Goal: Information Seeking & Learning: Learn about a topic

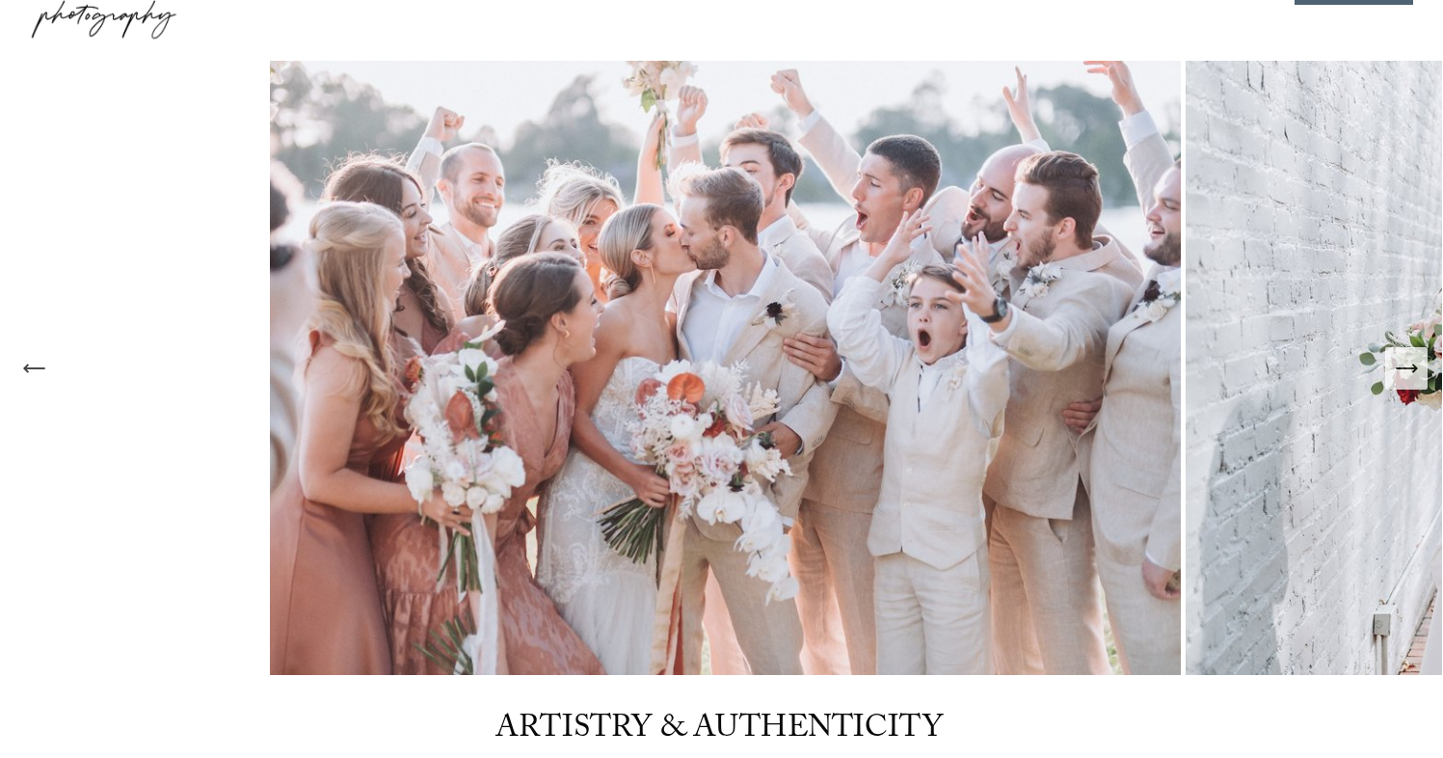
scroll to position [98, 0]
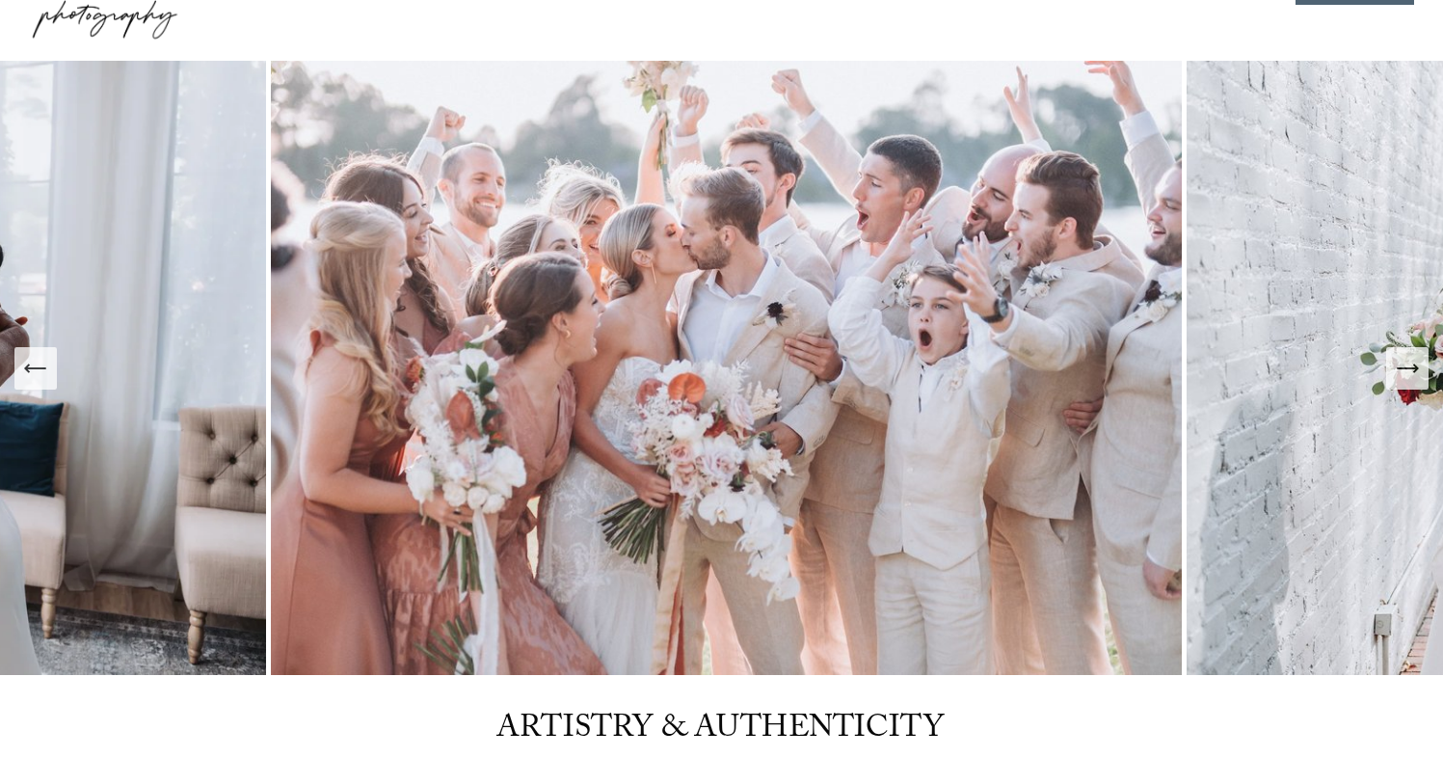
click at [1413, 359] on icon "Next Slide" at bounding box center [1407, 368] width 27 height 27
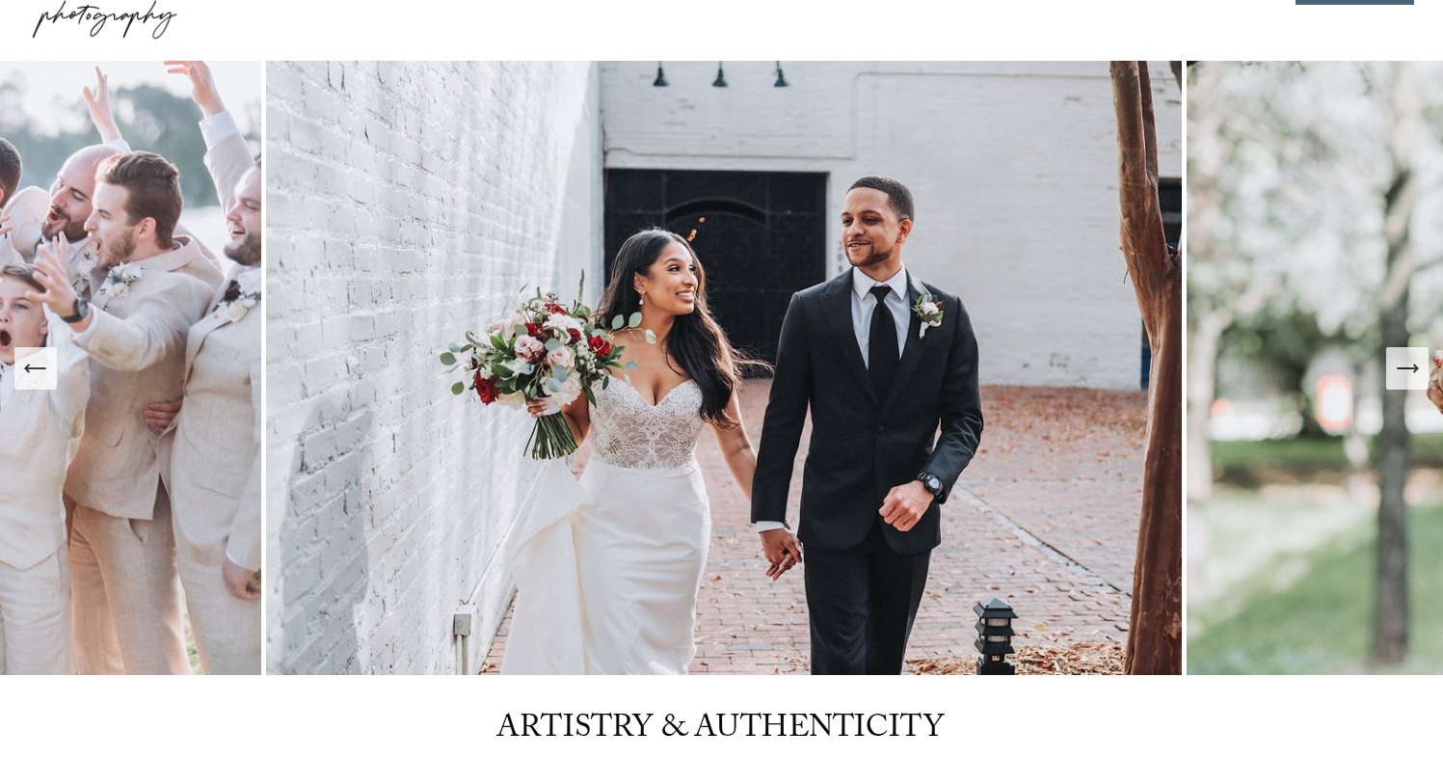
click at [1409, 362] on icon "Next Slide" at bounding box center [1407, 368] width 27 height 27
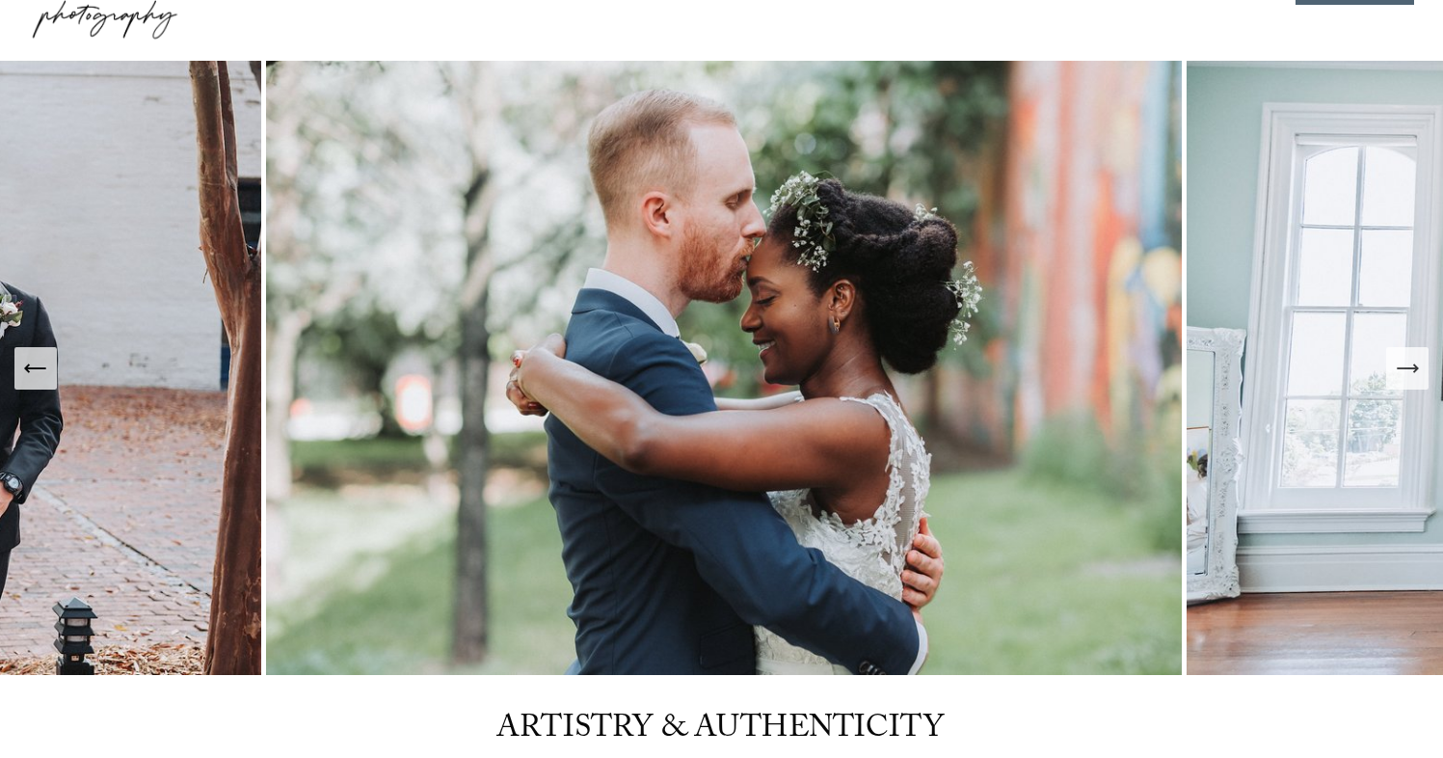
click at [1417, 382] on div "Next Slide" at bounding box center [1407, 368] width 27 height 27
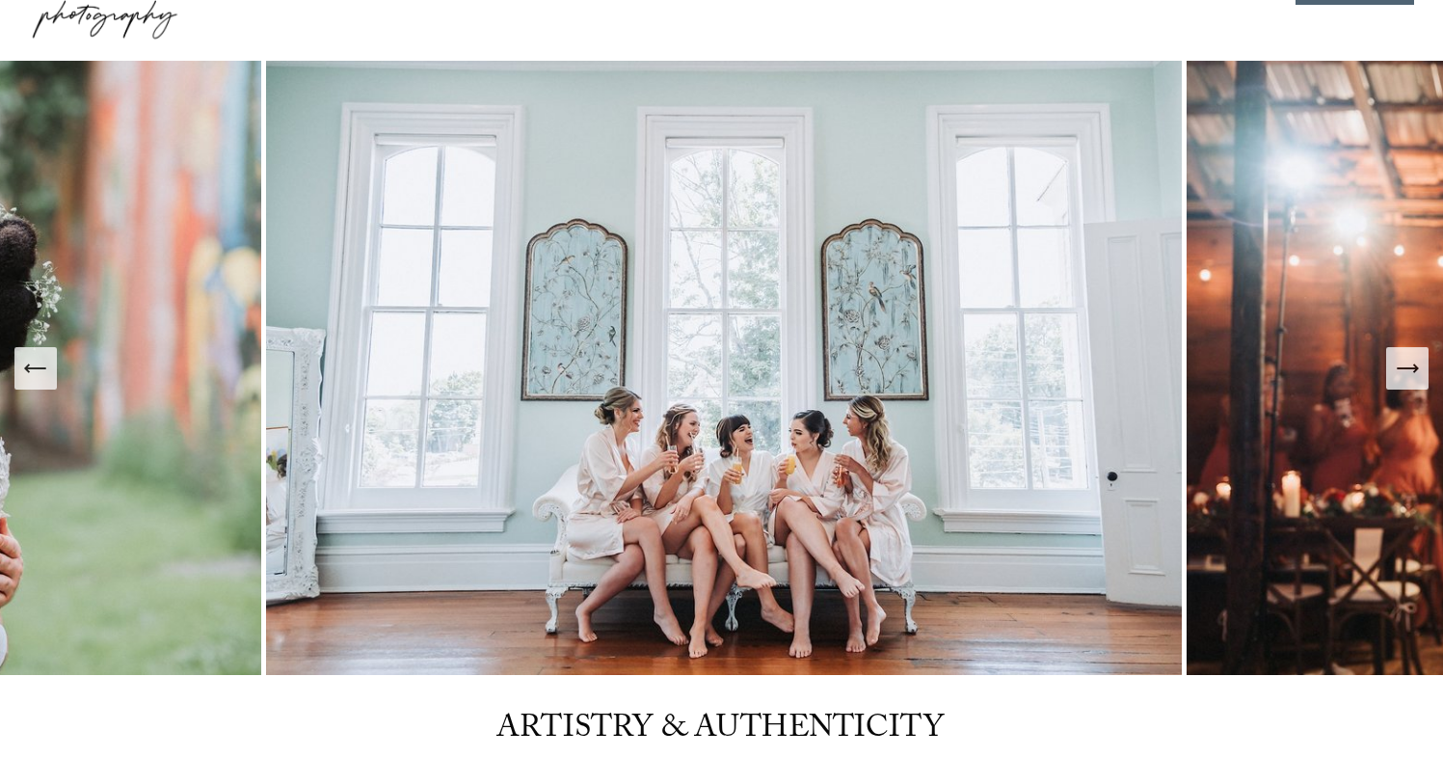
click at [1416, 382] on div "Next Slide" at bounding box center [1407, 368] width 27 height 27
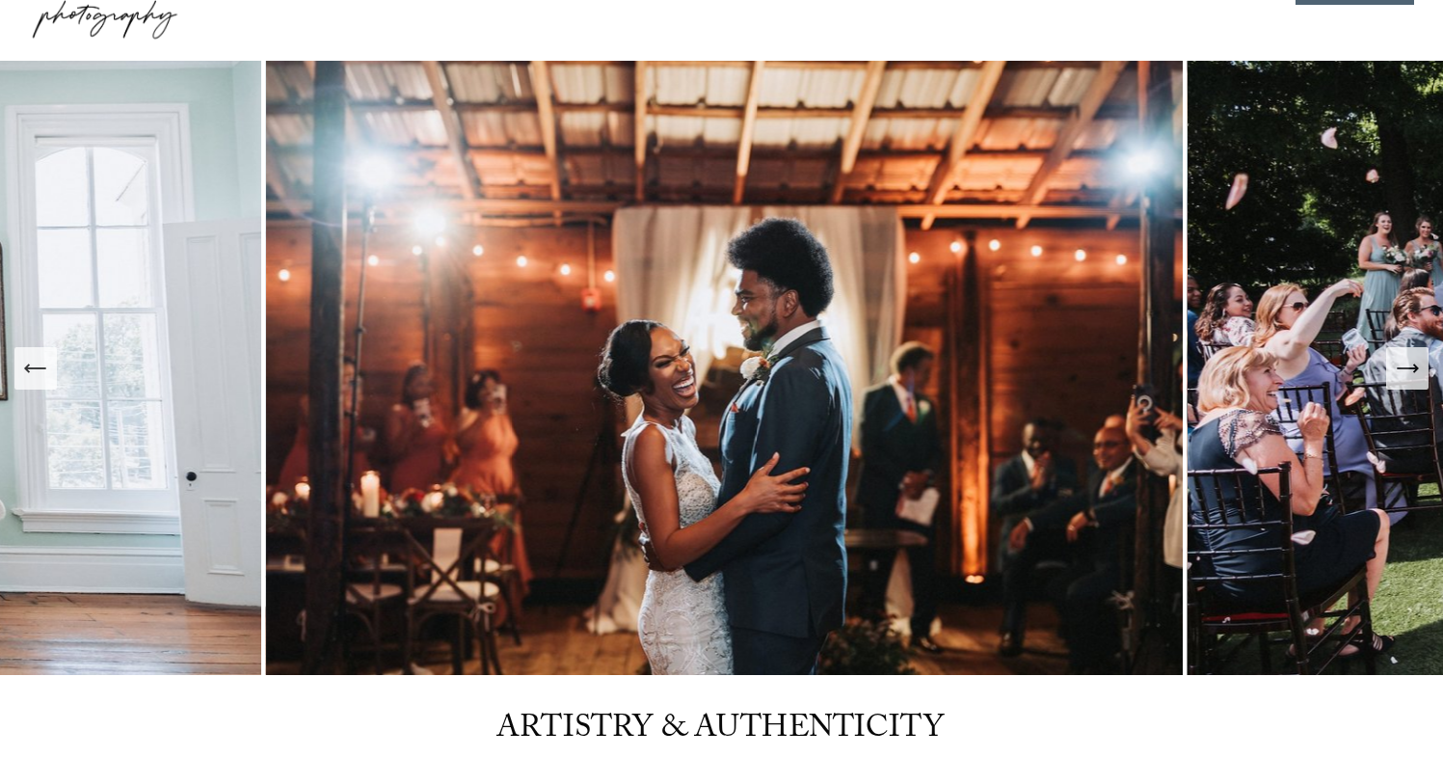
click at [1409, 372] on icon "Next Slide" at bounding box center [1407, 368] width 27 height 27
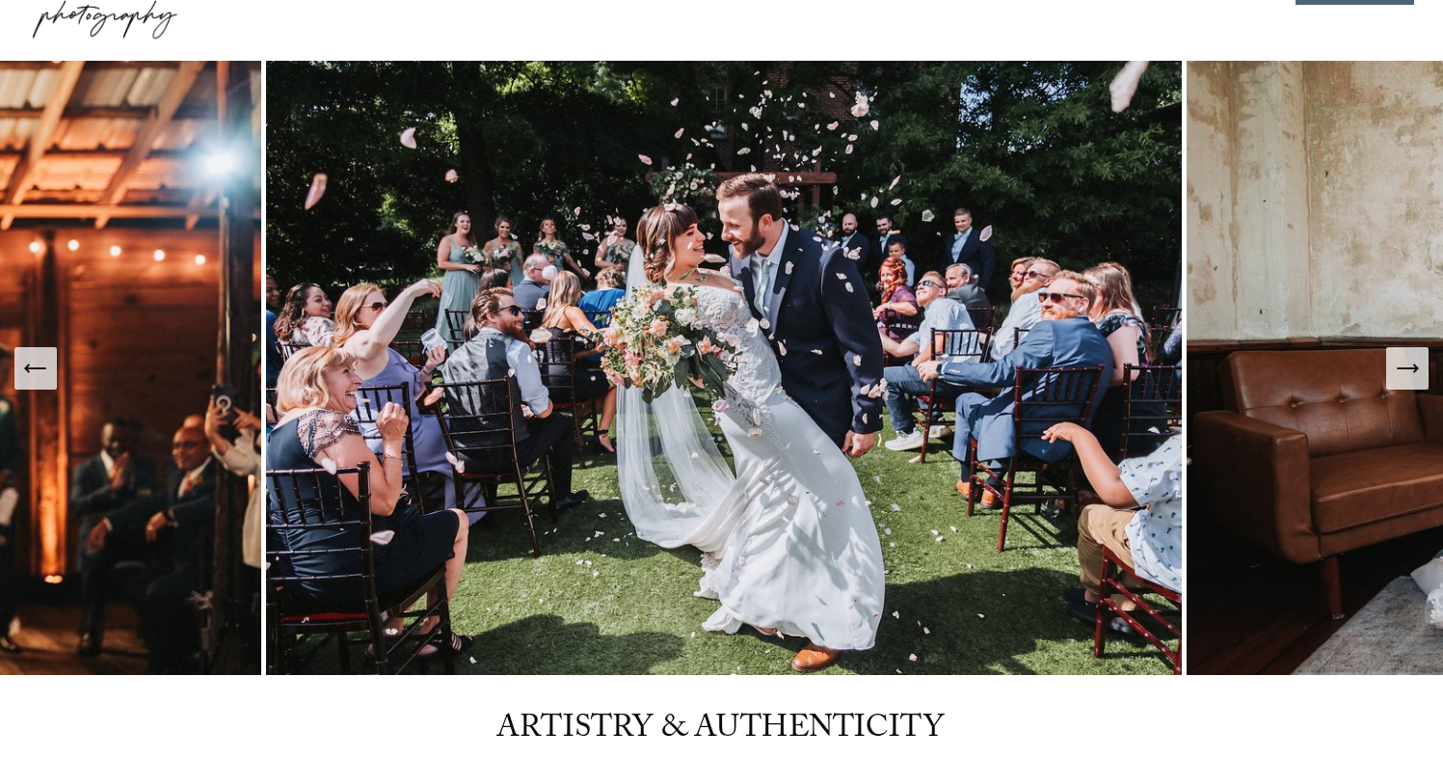
click at [1413, 379] on icon "Next Slide" at bounding box center [1407, 368] width 27 height 27
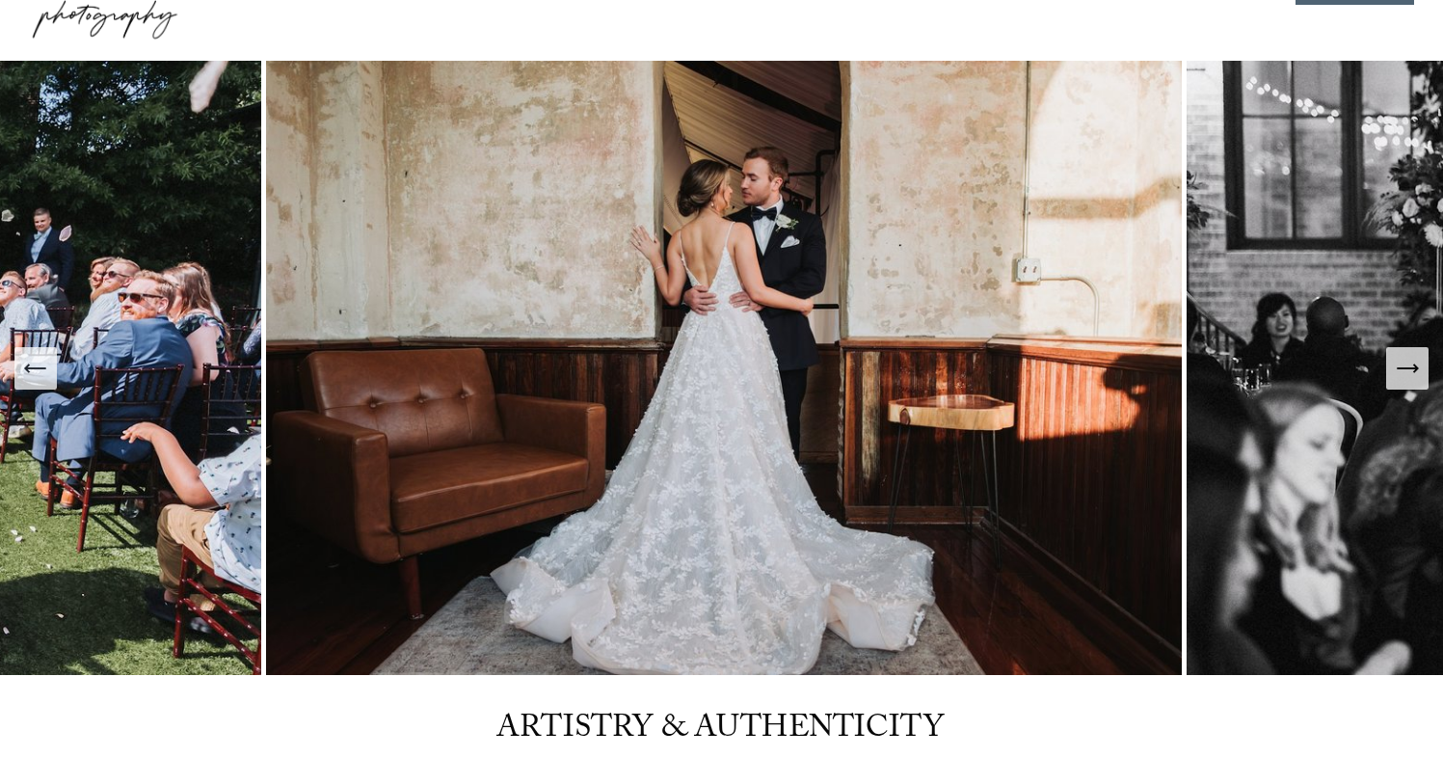
click at [1413, 379] on icon "Next Slide" at bounding box center [1407, 368] width 27 height 27
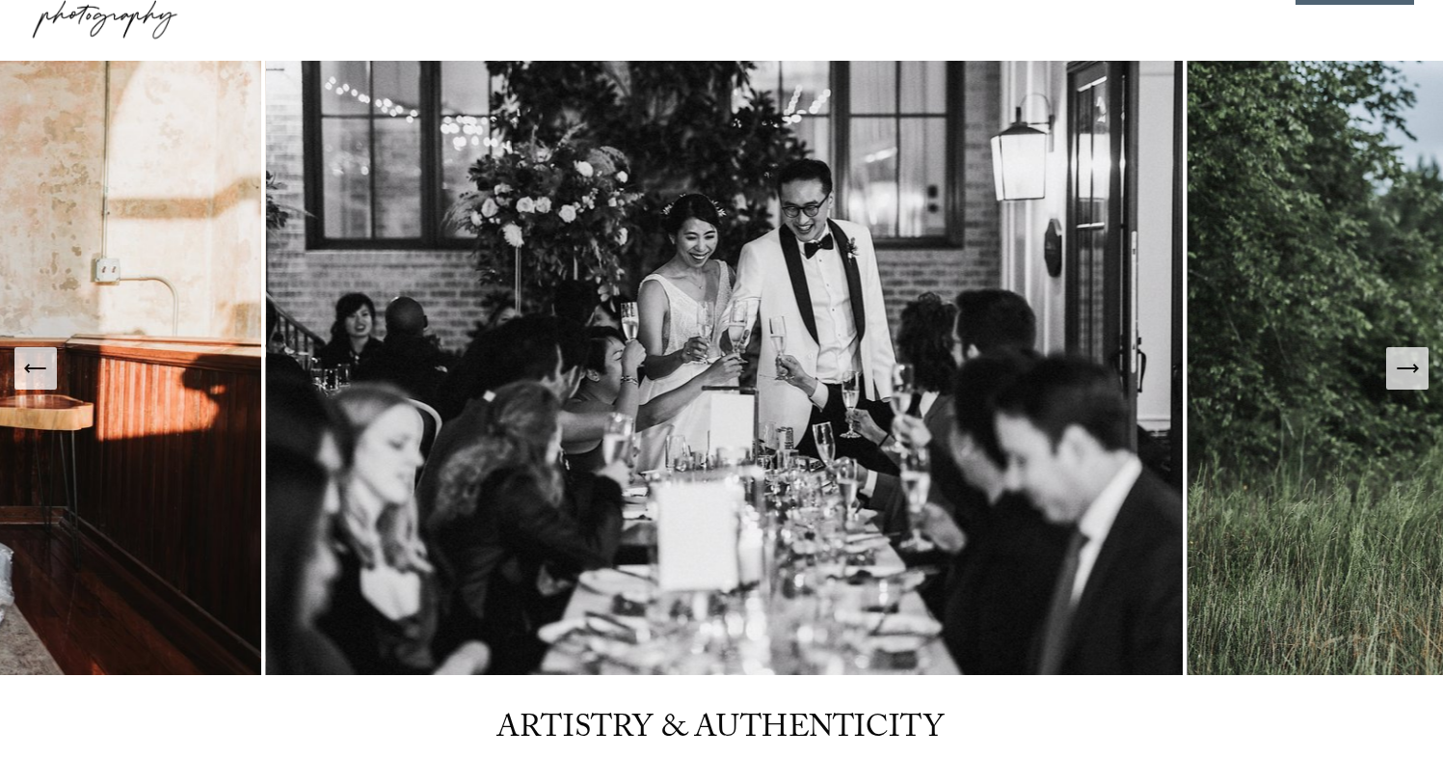
click at [1413, 379] on icon "Next Slide" at bounding box center [1407, 368] width 27 height 27
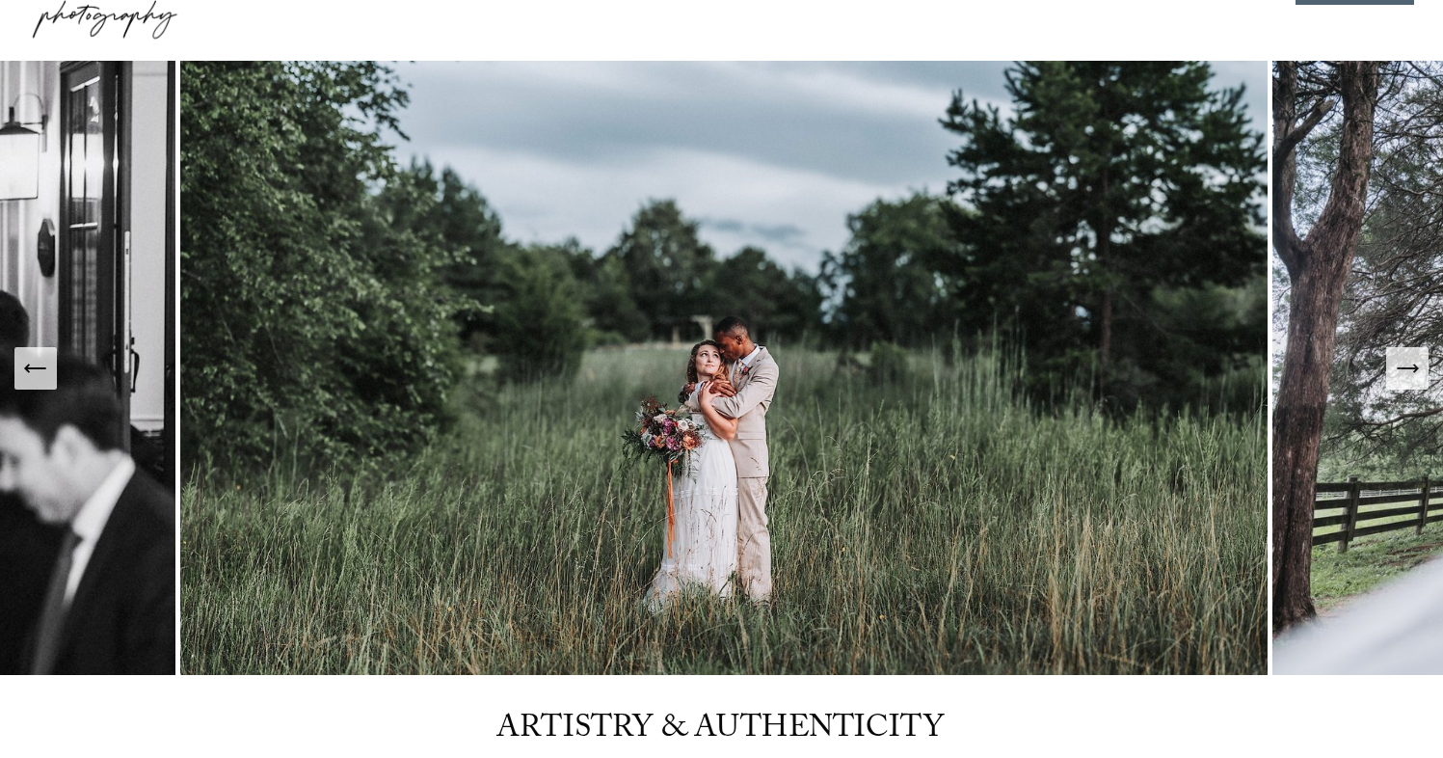
click at [1401, 377] on icon "Next Slide" at bounding box center [1407, 368] width 27 height 27
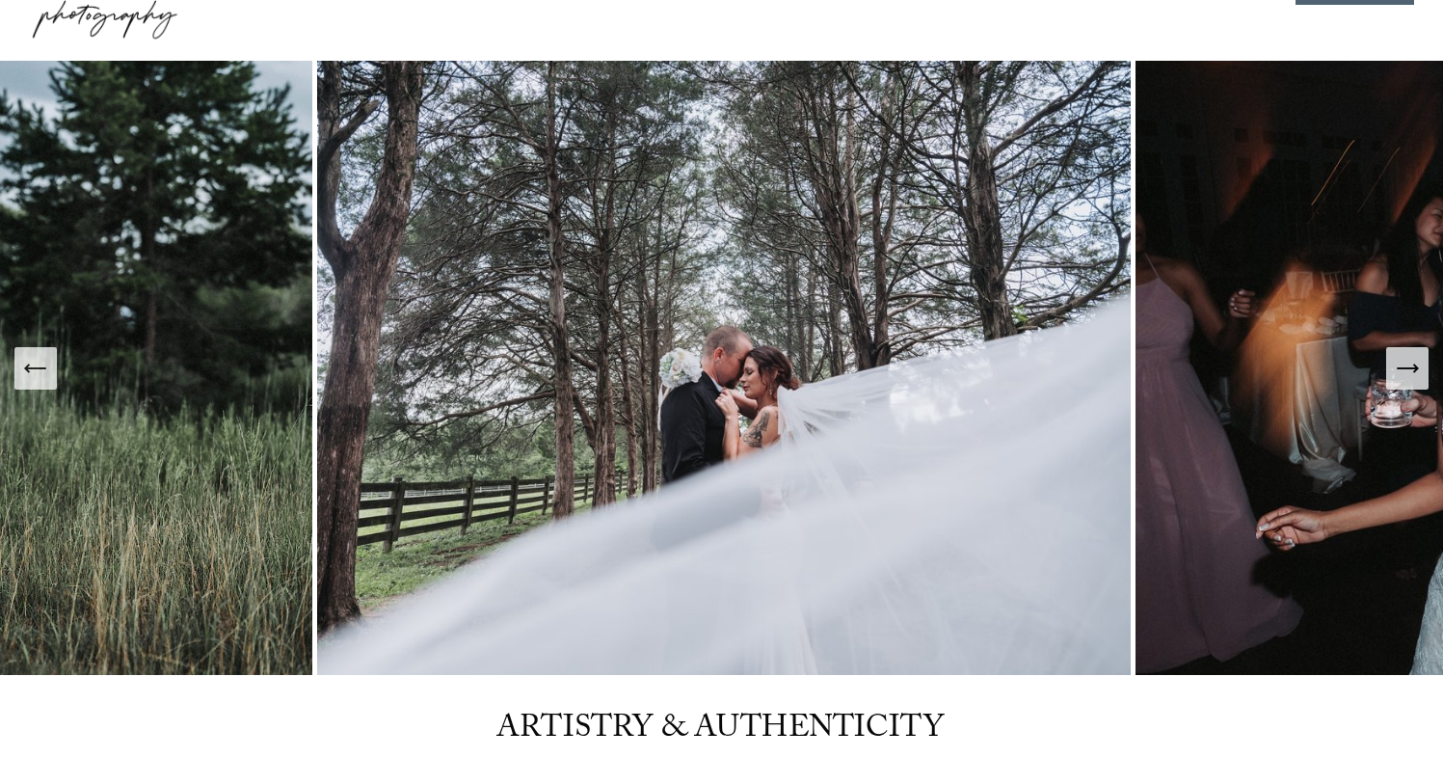
click at [1399, 376] on icon "Next Slide" at bounding box center [1407, 368] width 27 height 27
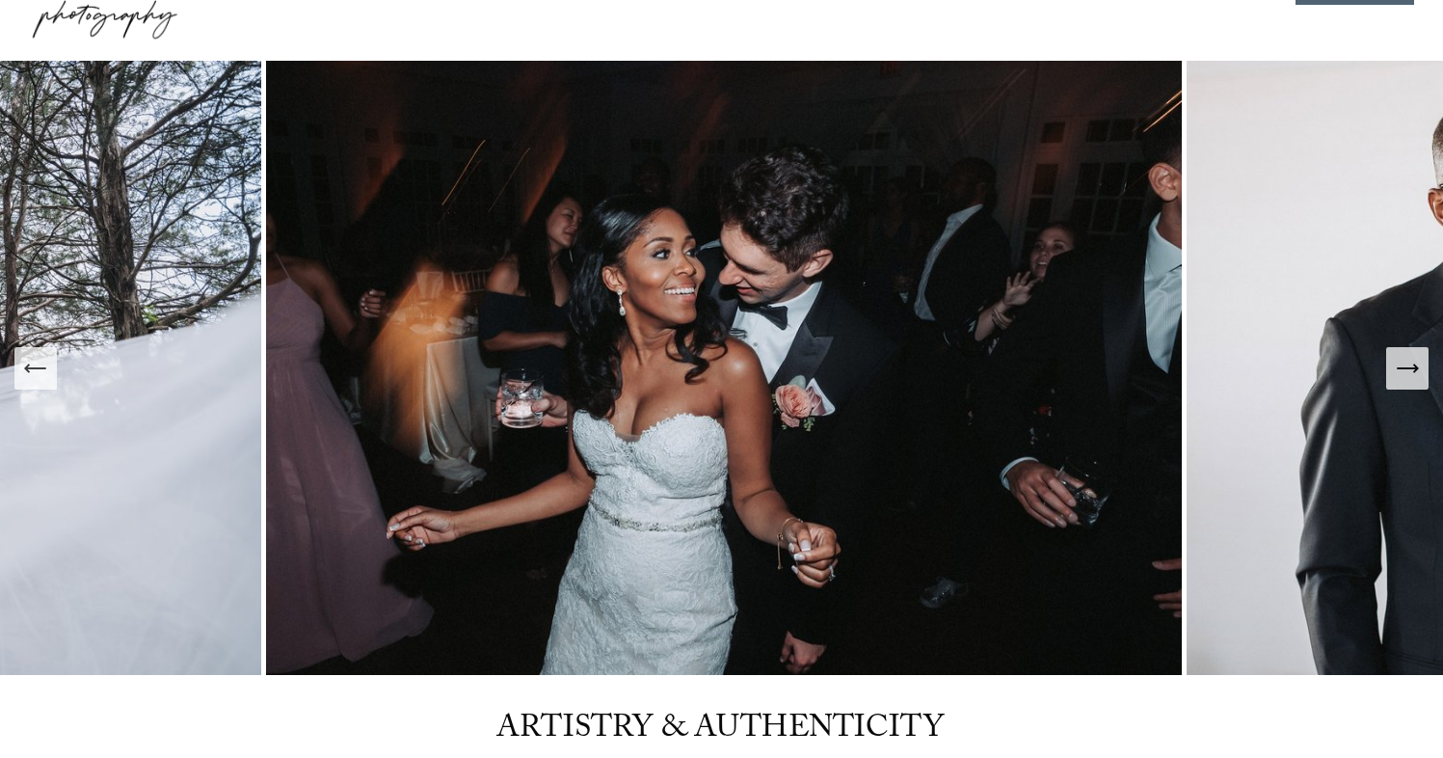
click at [1398, 376] on icon "Next Slide" at bounding box center [1407, 368] width 27 height 27
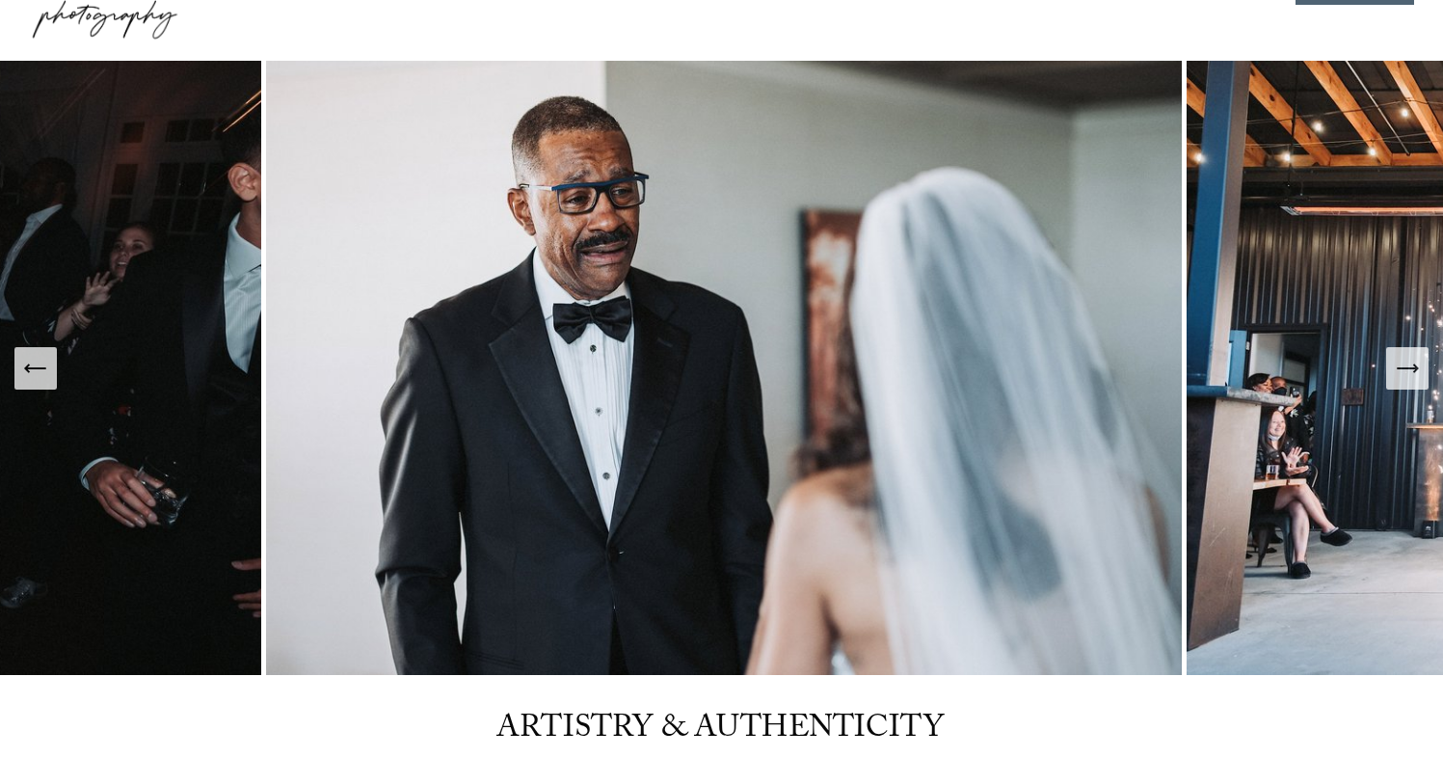
click at [1398, 376] on icon "Next Slide" at bounding box center [1407, 368] width 27 height 27
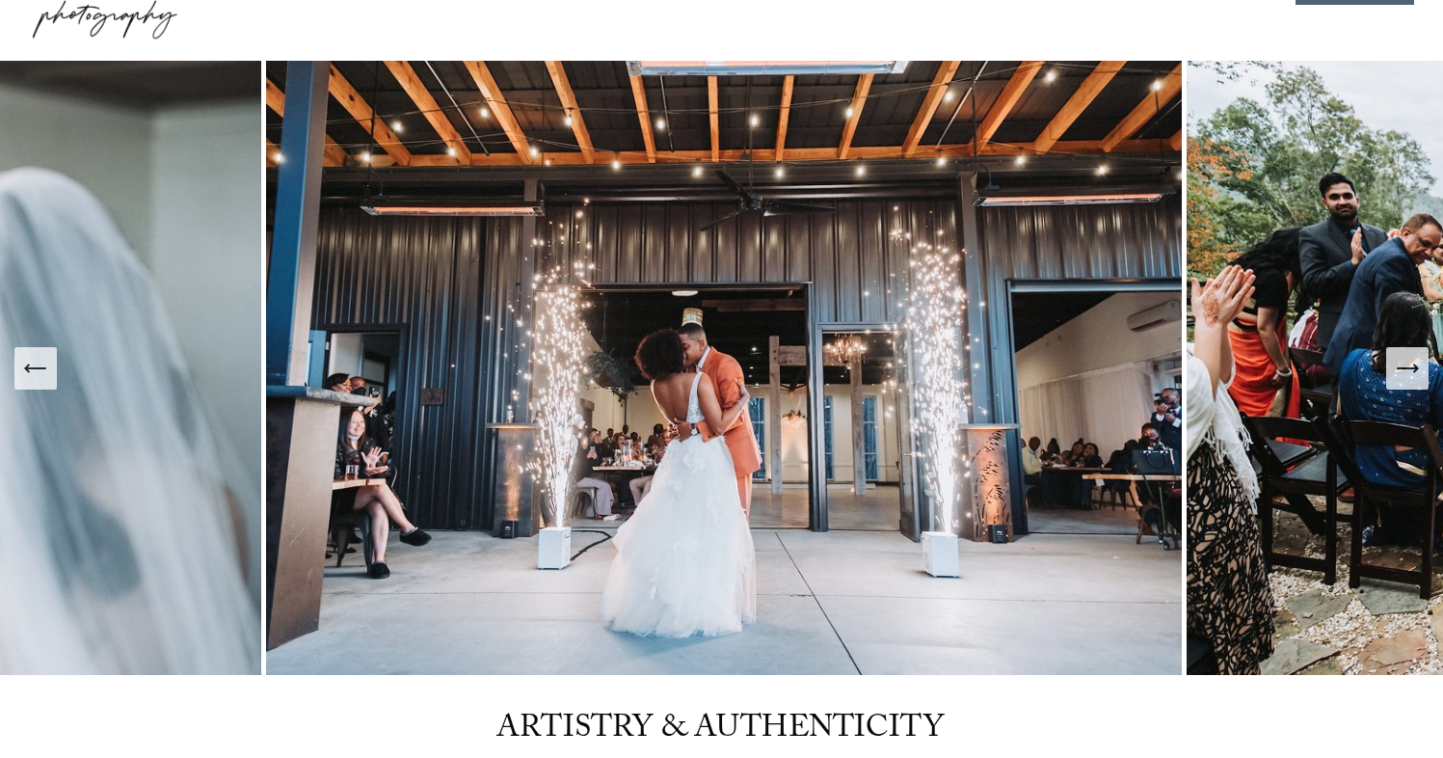
click at [1397, 376] on icon "Next Slide" at bounding box center [1407, 368] width 27 height 27
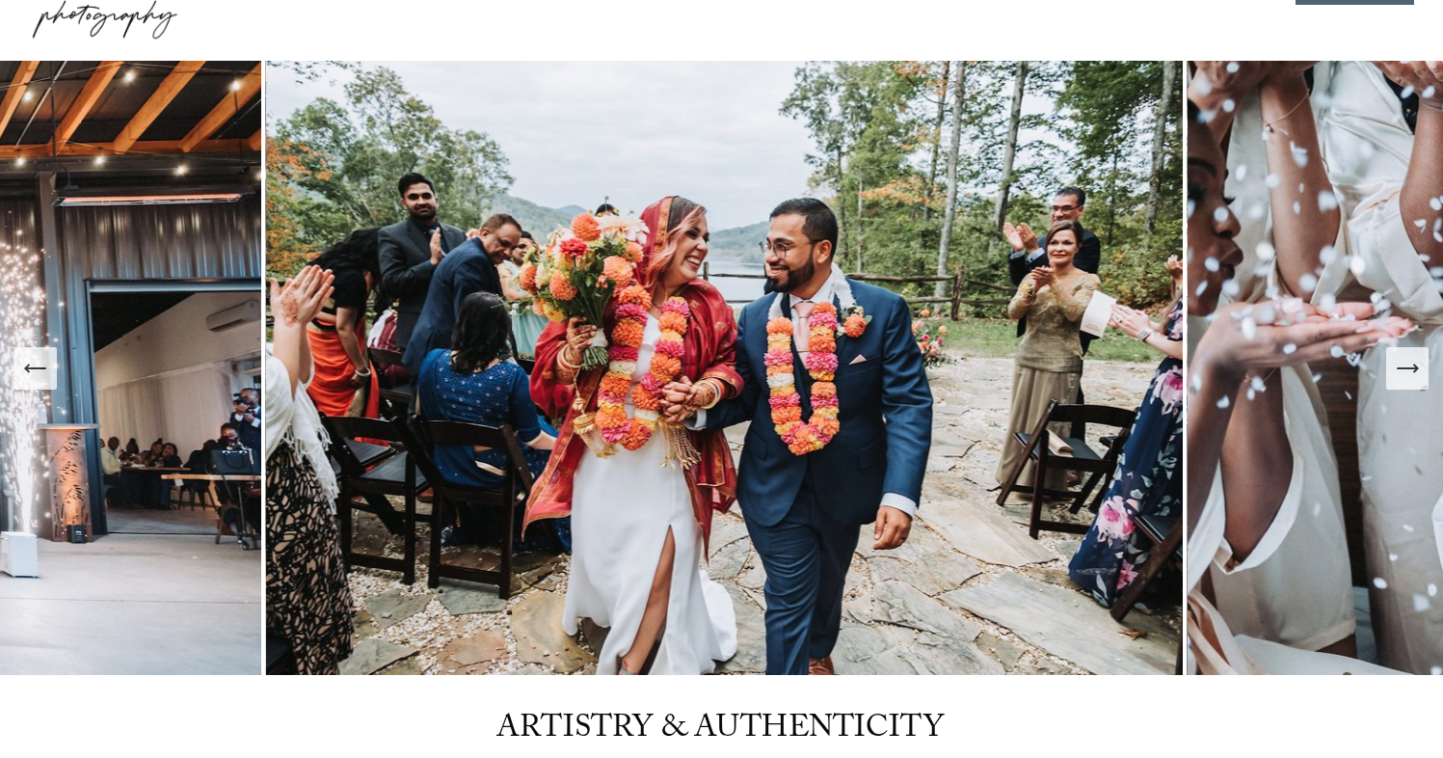
click at [1397, 376] on icon "Next Slide" at bounding box center [1407, 368] width 27 height 27
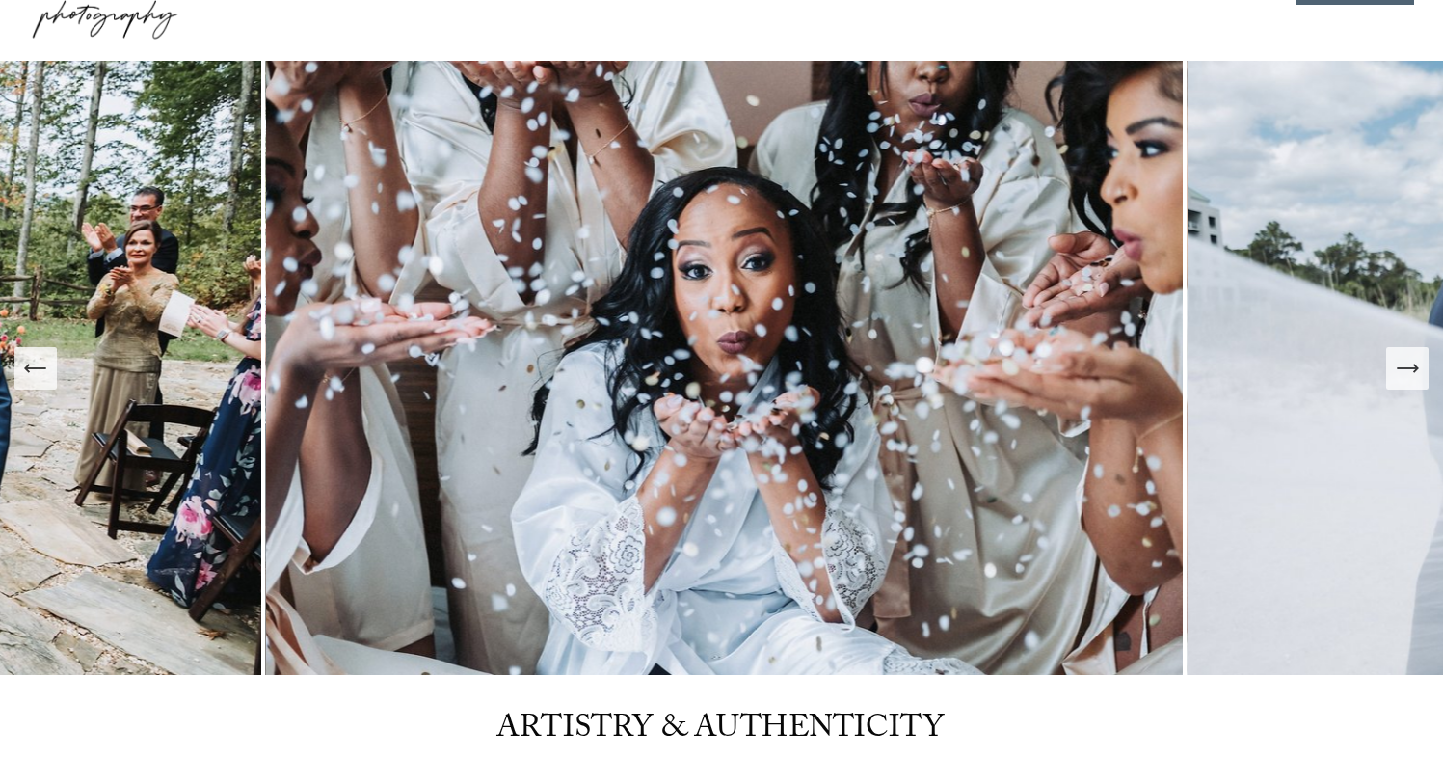
click at [1397, 376] on icon "Next Slide" at bounding box center [1407, 368] width 27 height 27
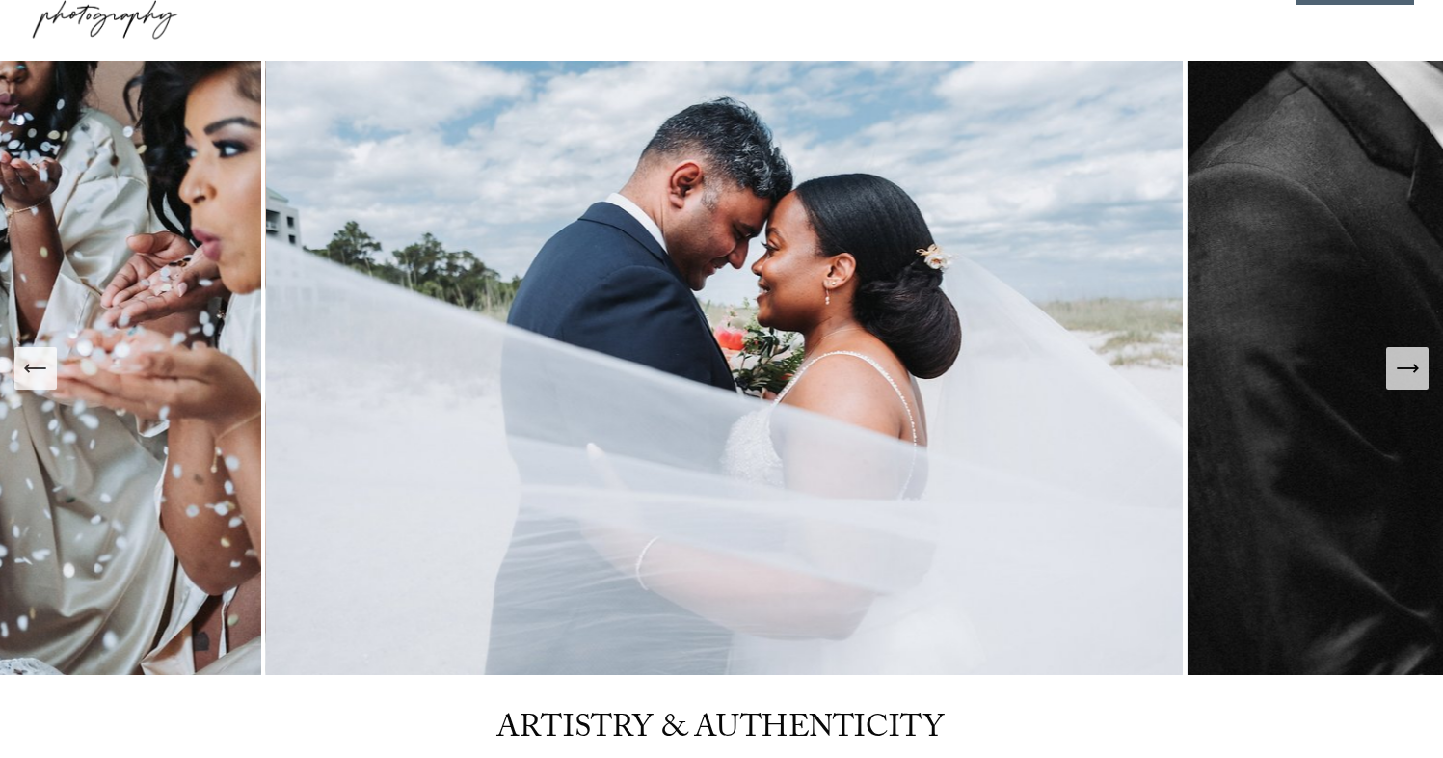
click at [1397, 376] on icon "Next Slide" at bounding box center [1407, 368] width 27 height 27
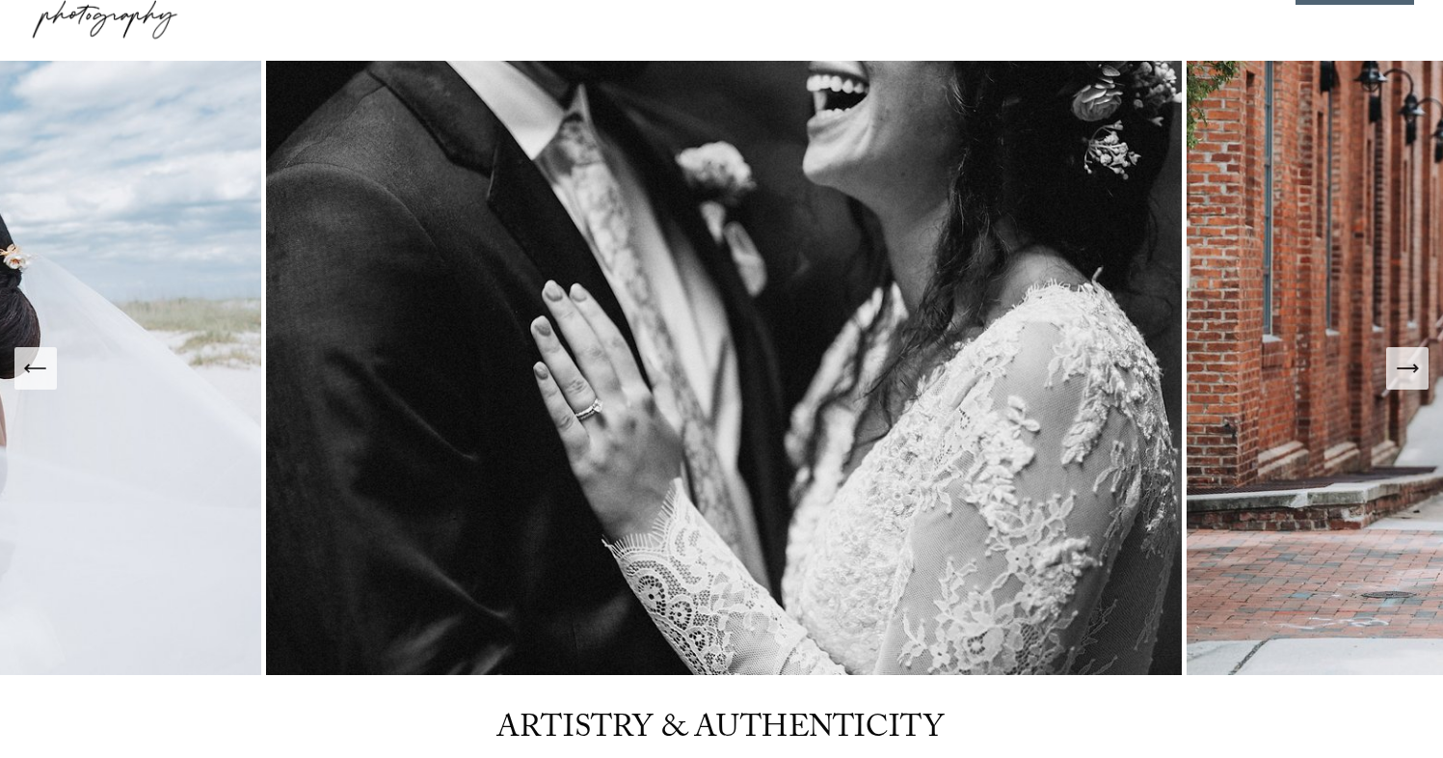
click at [1397, 376] on icon "Next Slide" at bounding box center [1407, 368] width 27 height 27
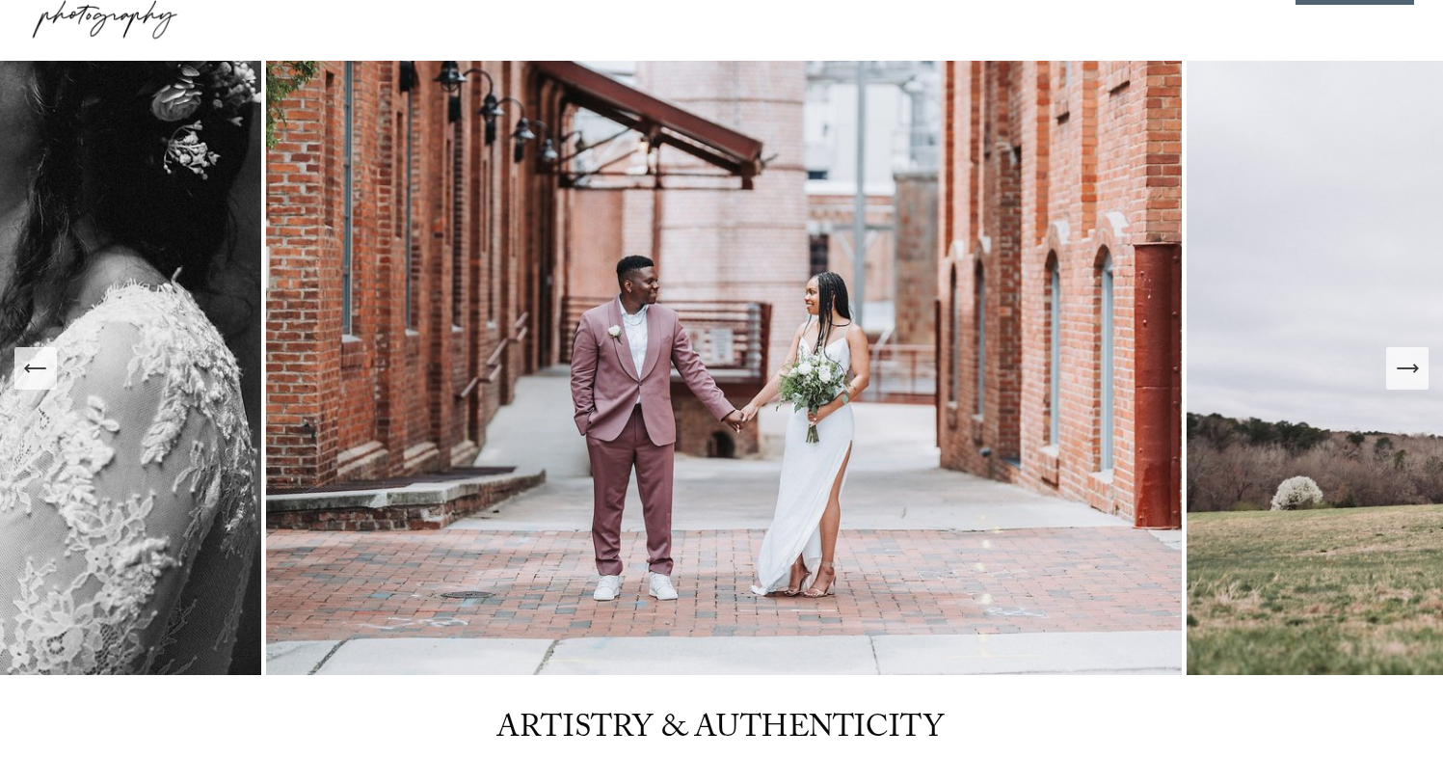
click at [1397, 376] on icon "Next Slide" at bounding box center [1407, 368] width 27 height 27
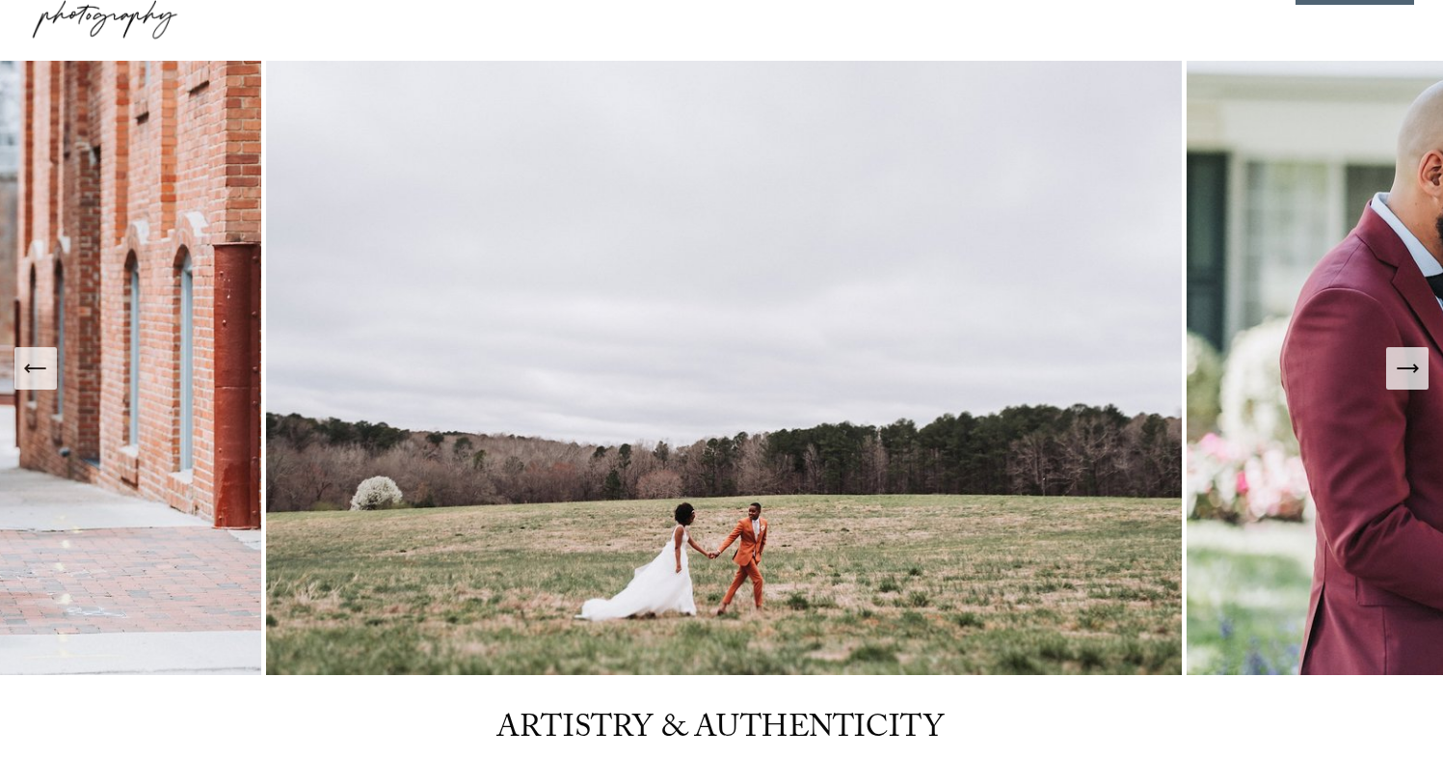
click at [1393, 376] on button "Next Slide" at bounding box center [1407, 368] width 42 height 42
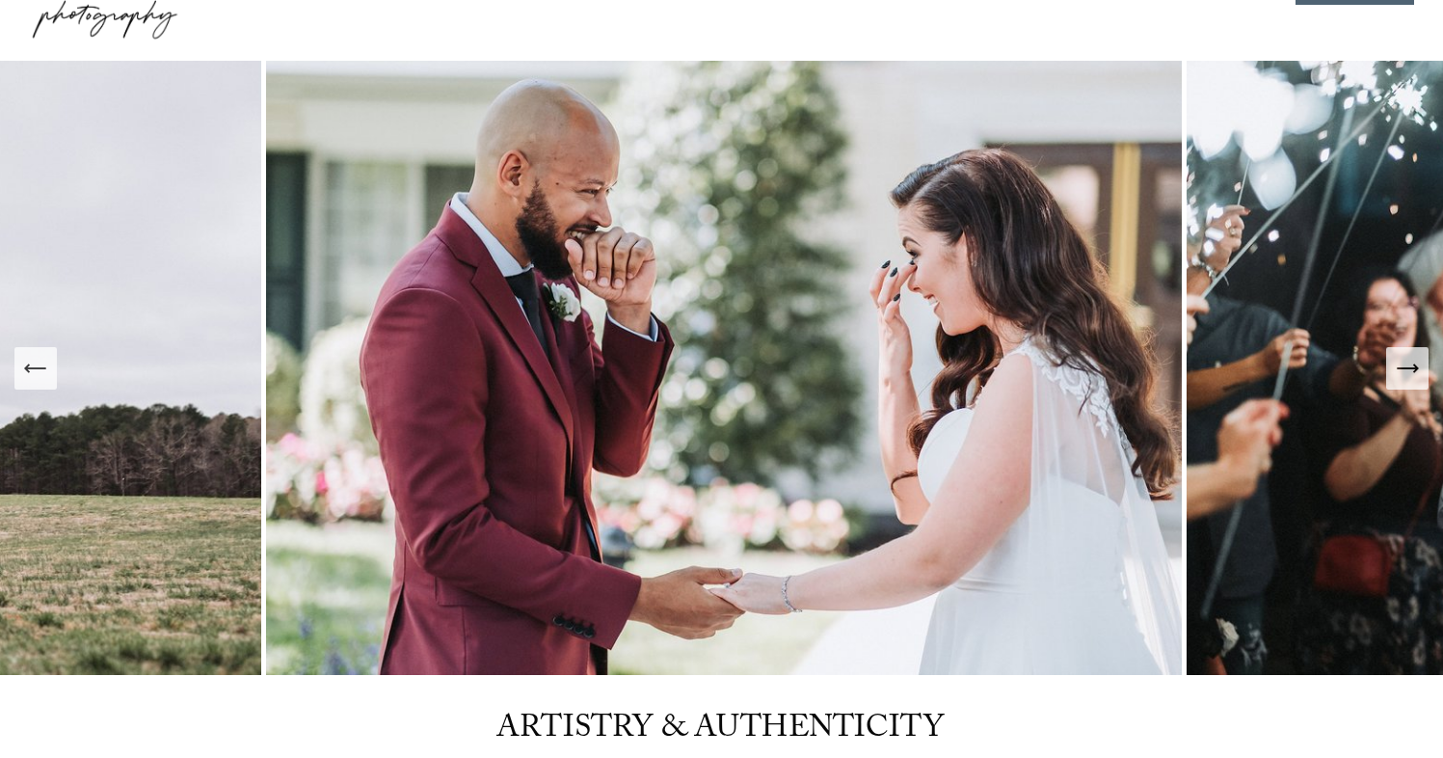
click at [1393, 376] on button "Next Slide" at bounding box center [1407, 368] width 42 height 42
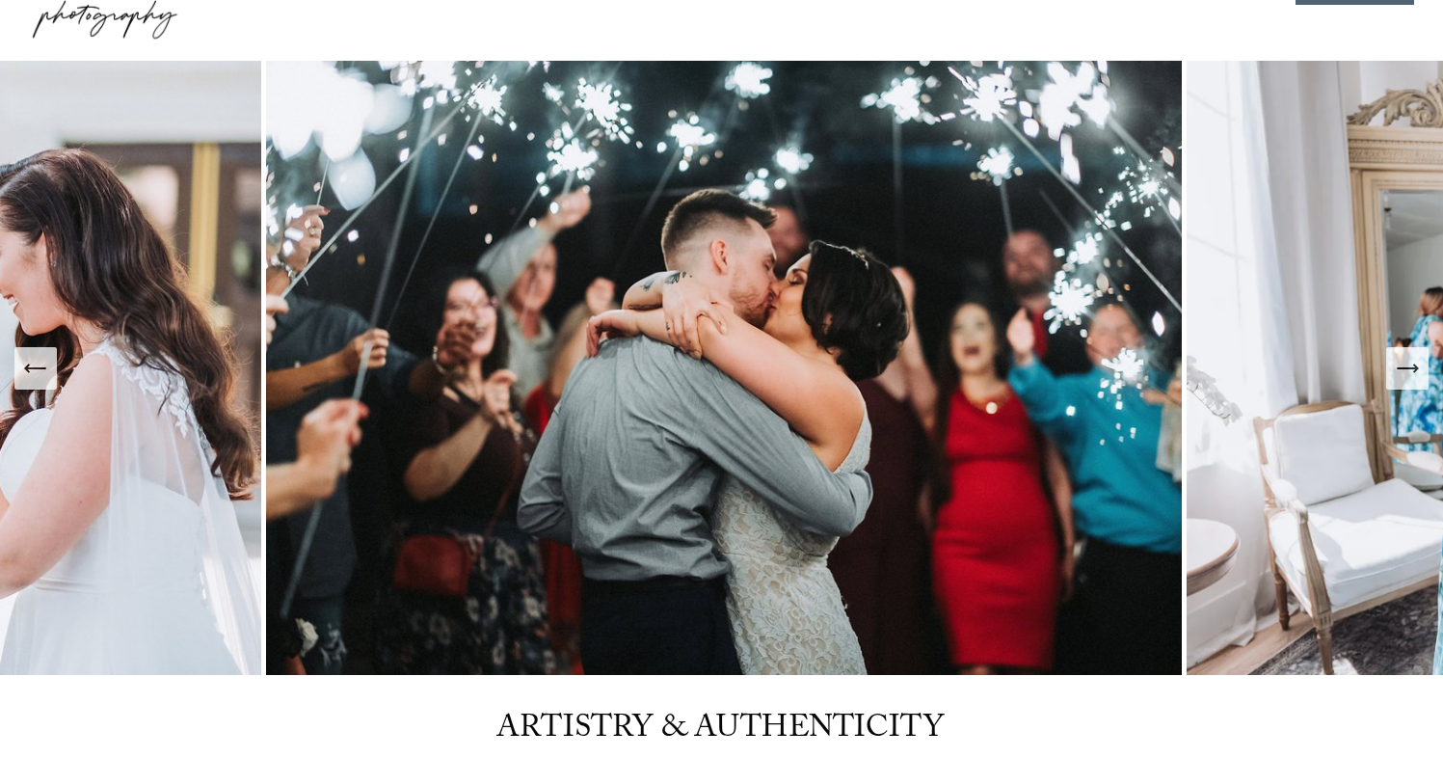
click at [1393, 376] on button "Next Slide" at bounding box center [1407, 368] width 42 height 42
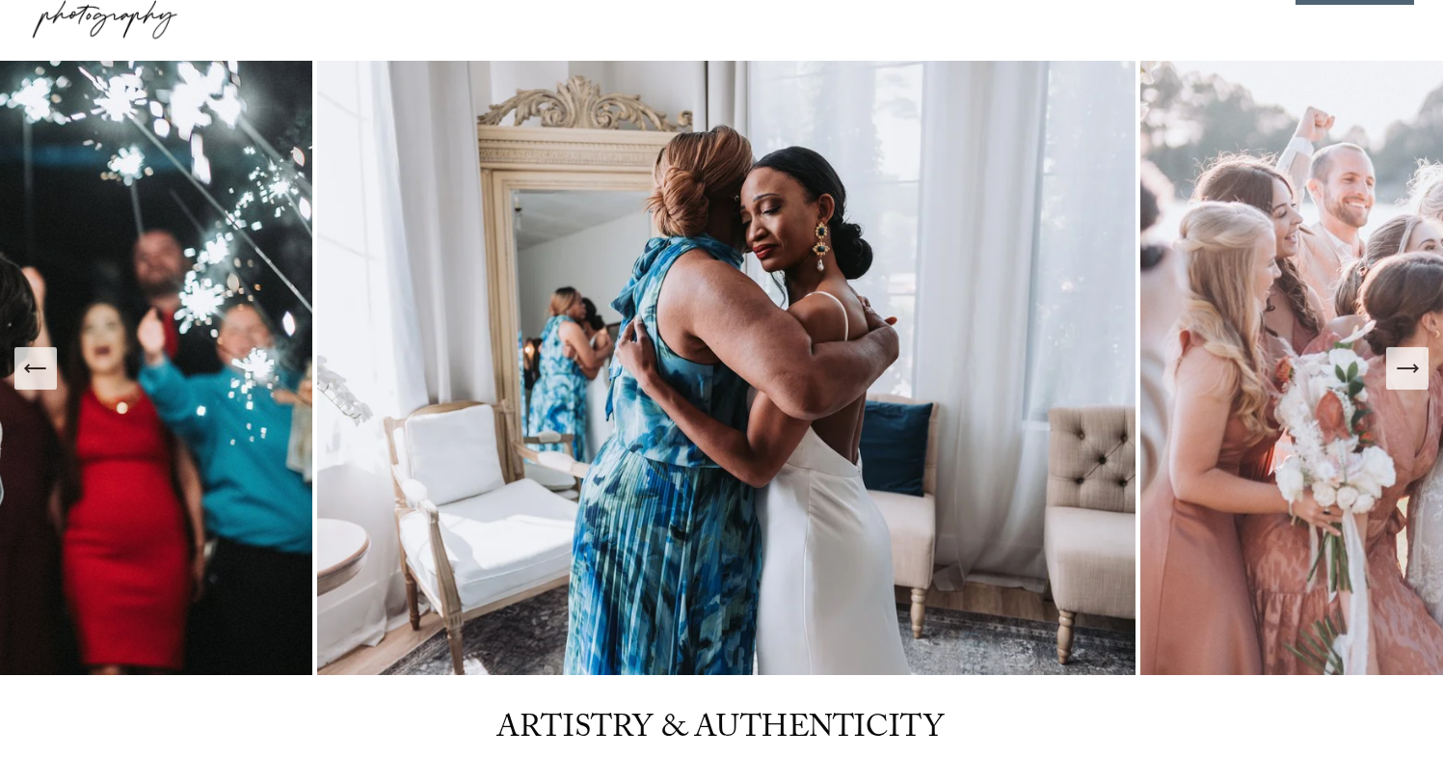
click at [1392, 376] on button "Next Slide" at bounding box center [1407, 368] width 42 height 42
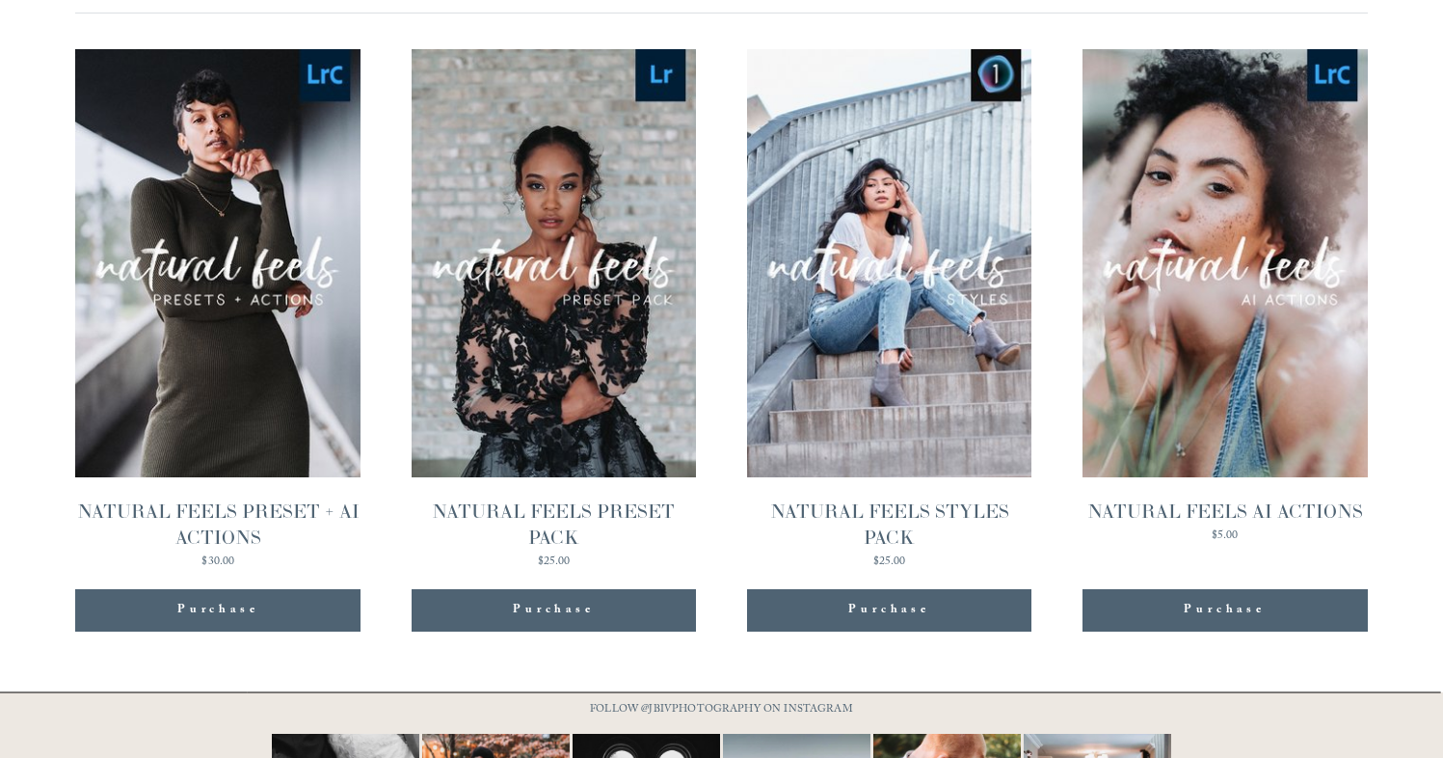
scroll to position [1951, 0]
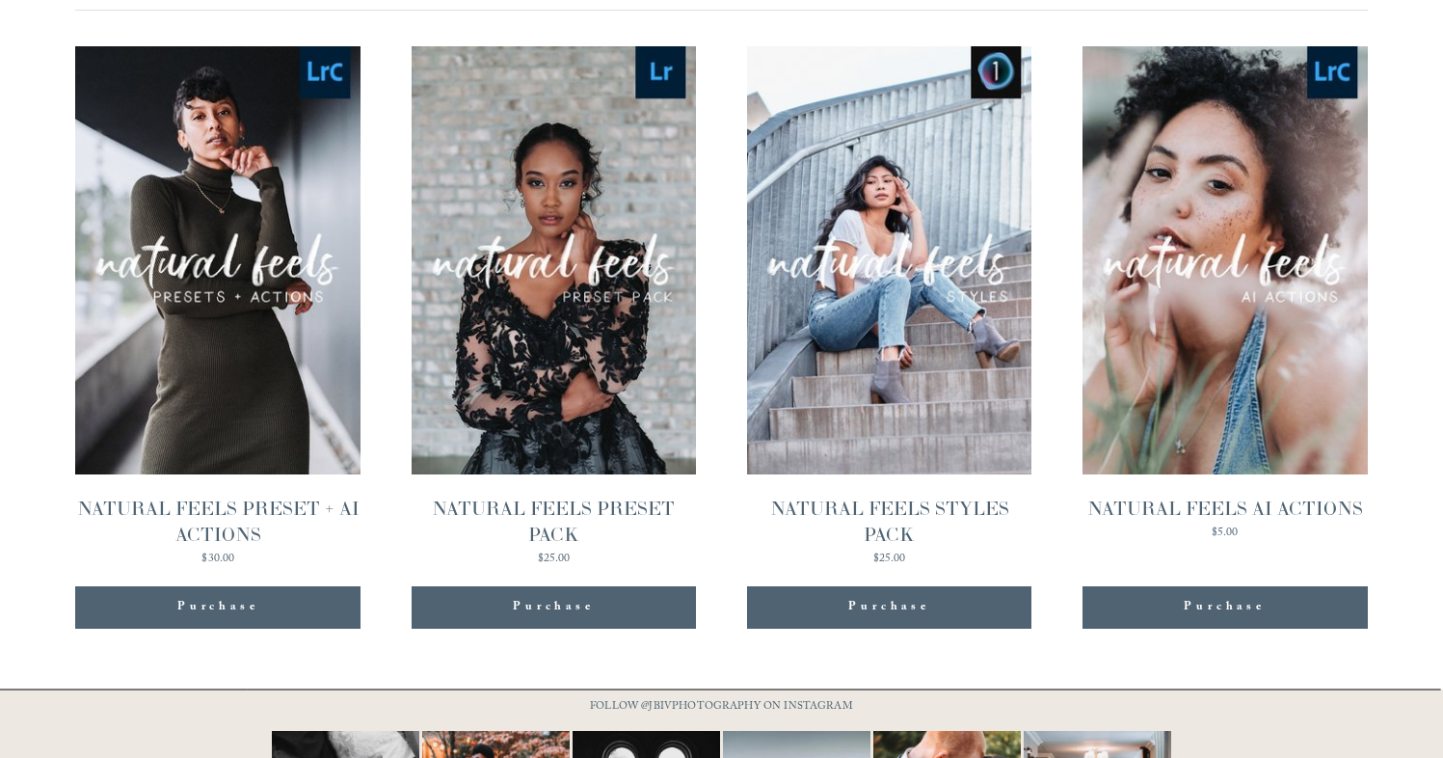
click at [1237, 189] on span "Quick View" at bounding box center [1224, 215] width 120 height 53
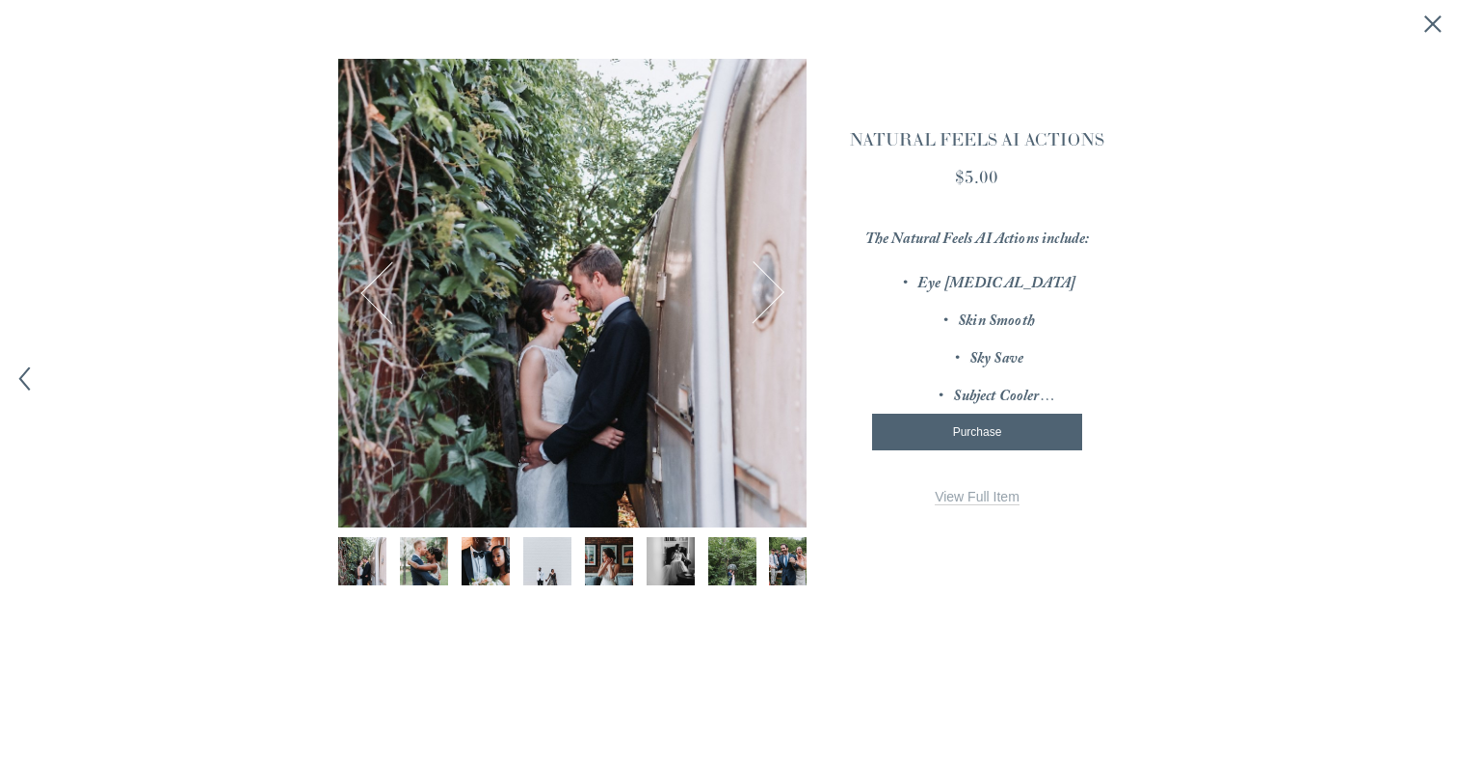
click at [492, 563] on img "Image 3 of 12" at bounding box center [486, 561] width 72 height 48
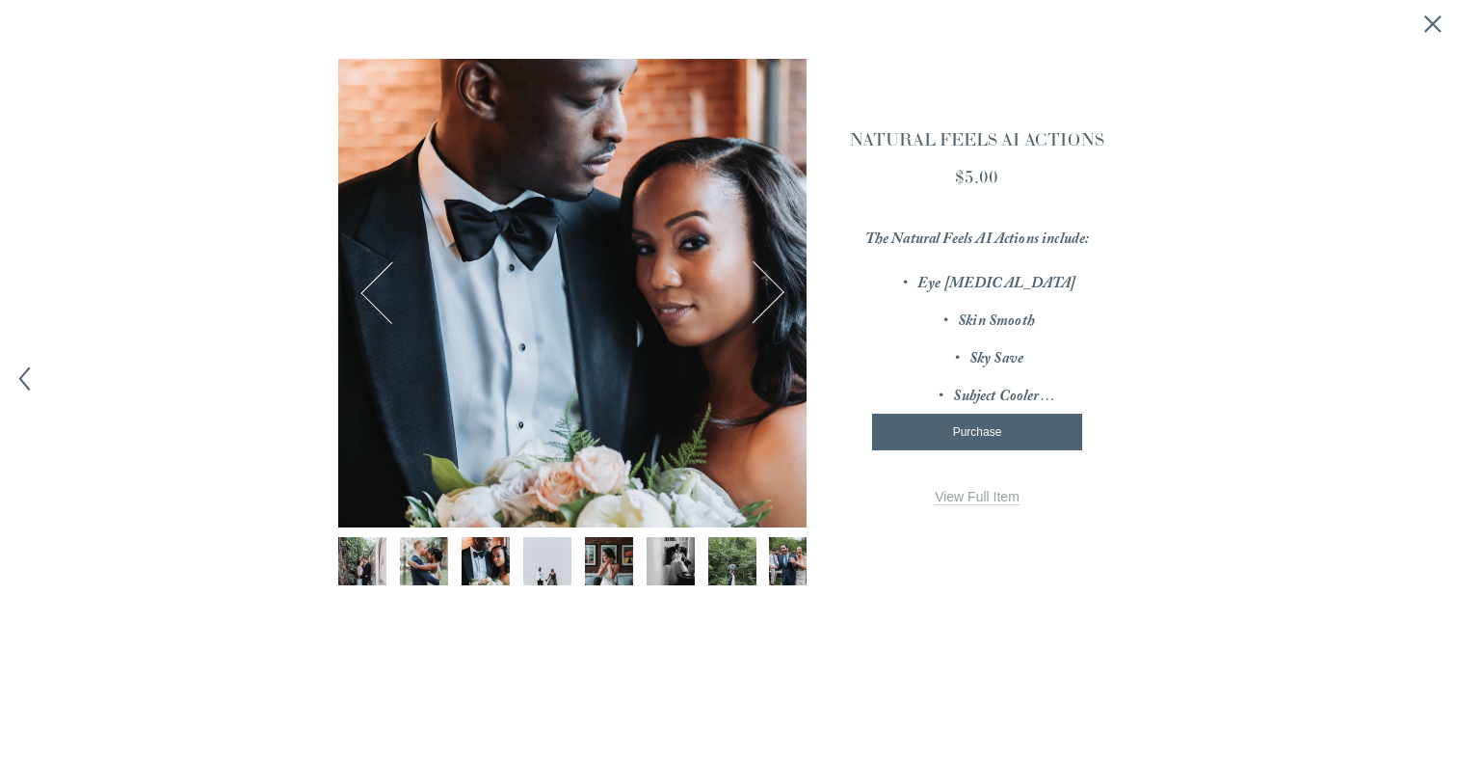
click at [759, 299] on button "Next Image" at bounding box center [753, 292] width 63 height 63
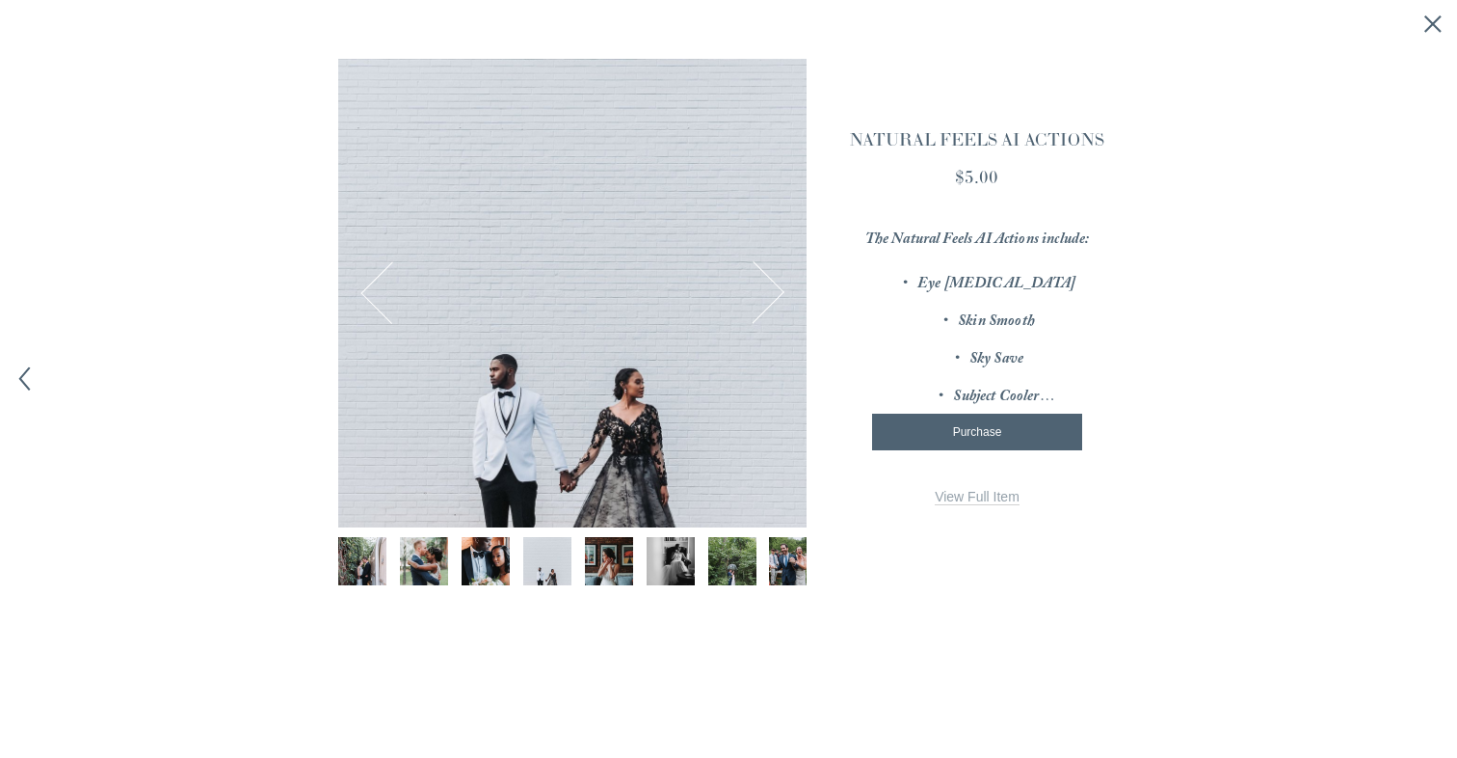
click at [763, 299] on button "Next Image" at bounding box center [753, 292] width 63 height 63
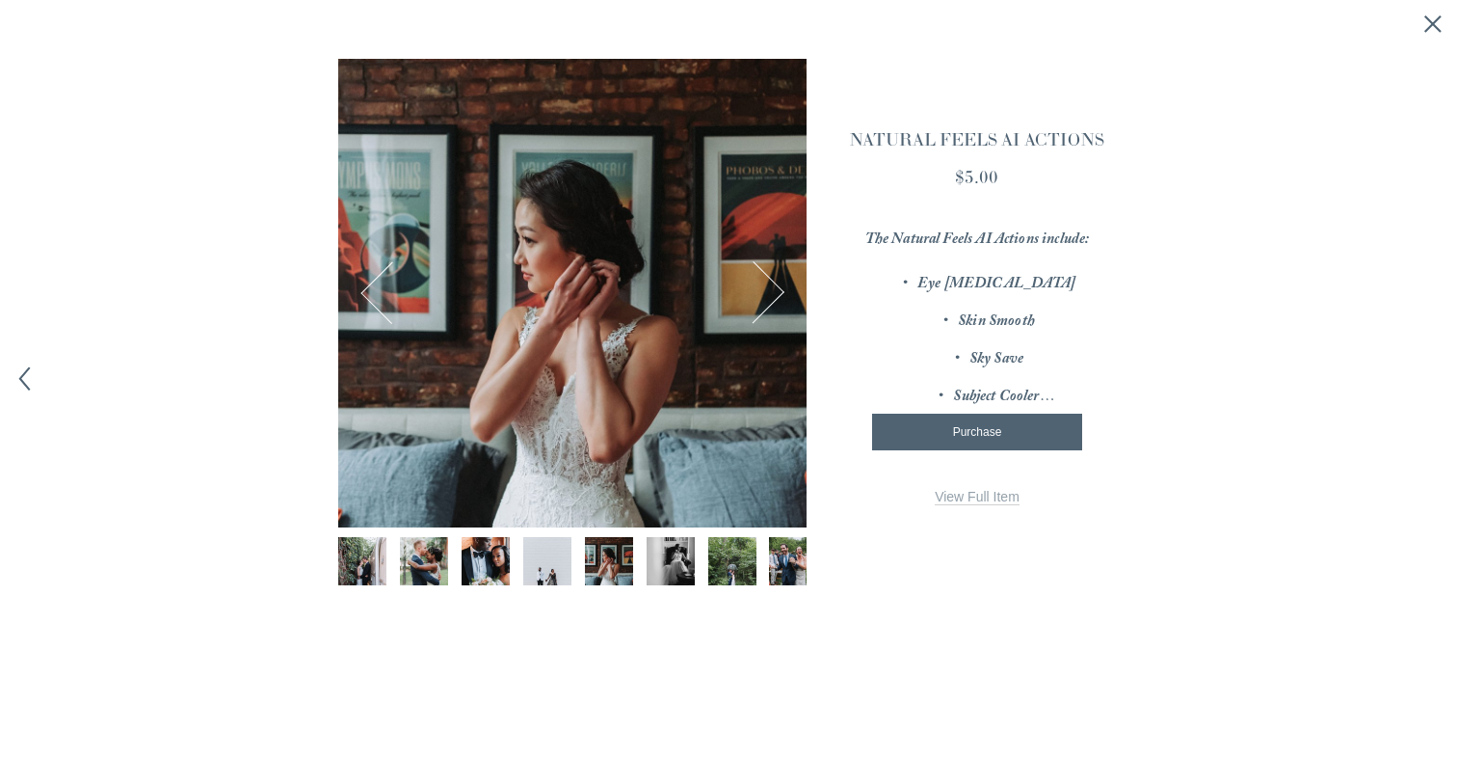
click at [763, 299] on button "Next Image" at bounding box center [753, 292] width 63 height 63
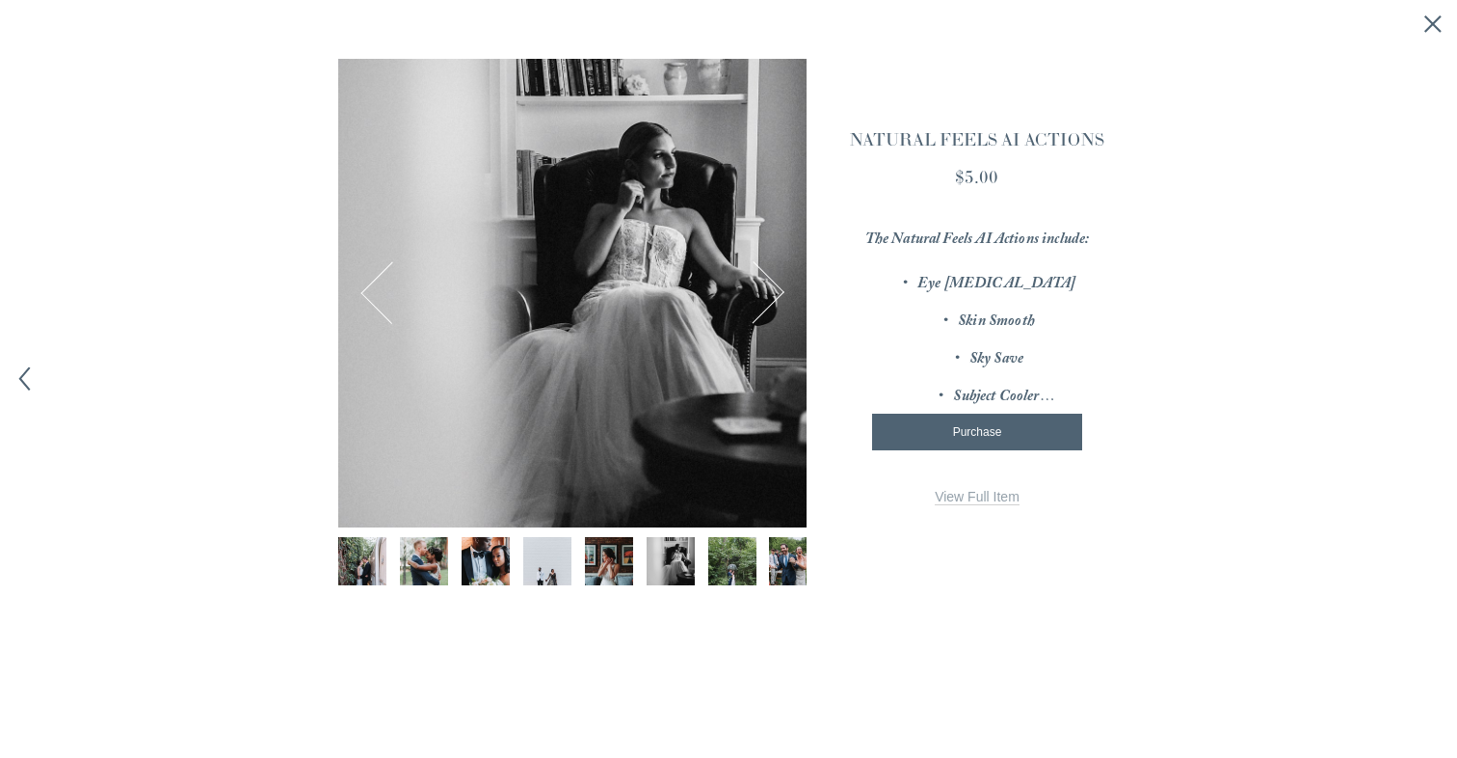
click at [761, 299] on button "Next Image" at bounding box center [753, 292] width 63 height 63
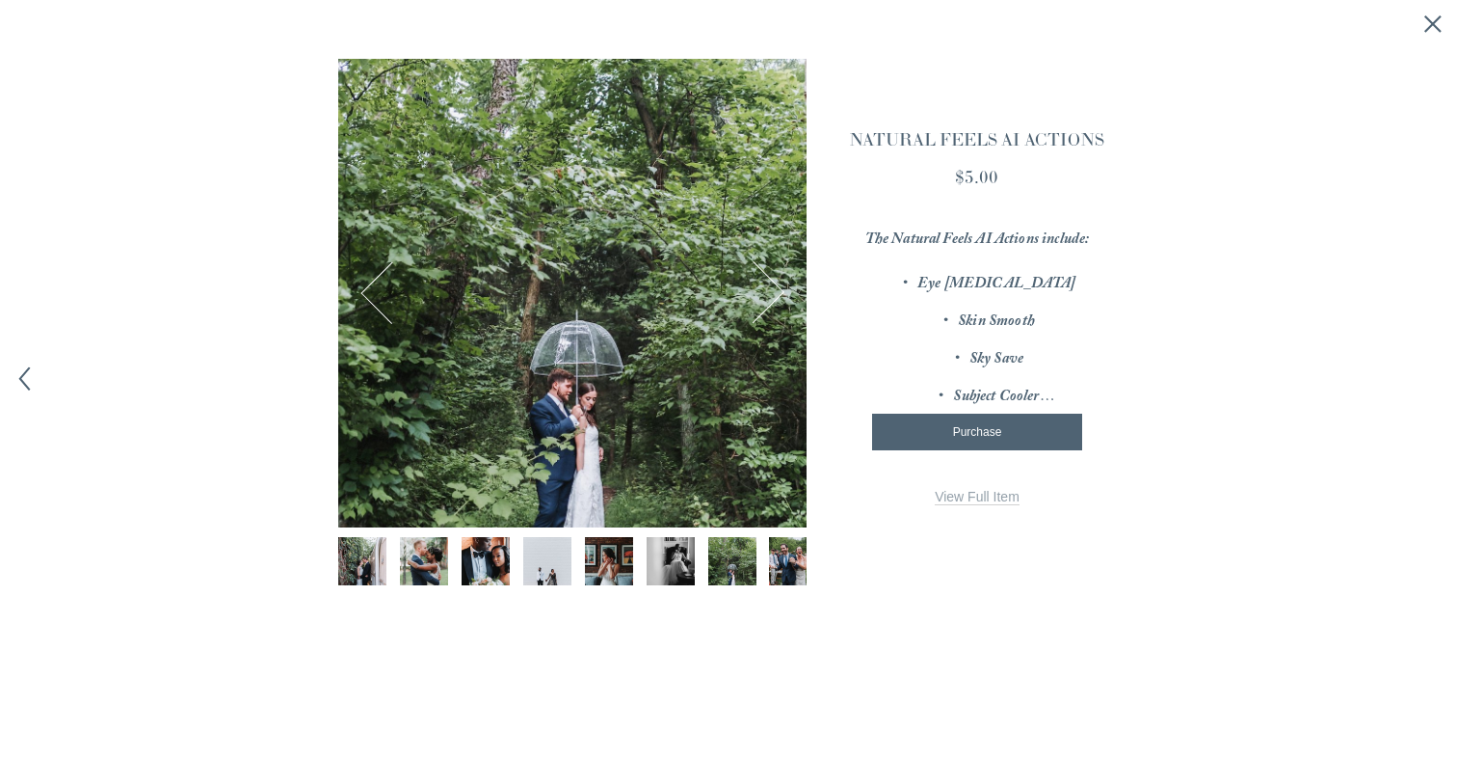
click at [761, 299] on button "Next Image" at bounding box center [753, 292] width 63 height 63
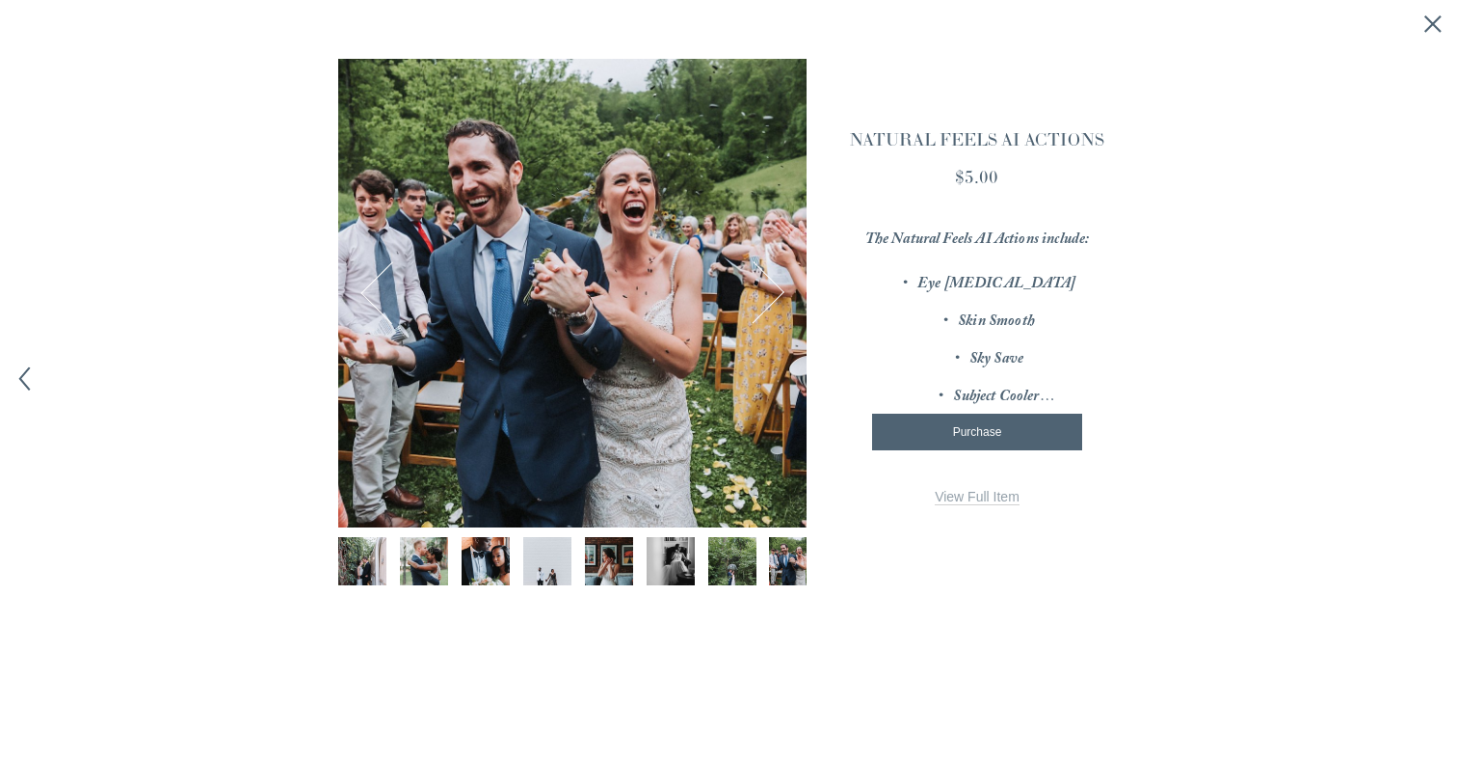
click at [761, 299] on button "Next Image" at bounding box center [753, 292] width 63 height 63
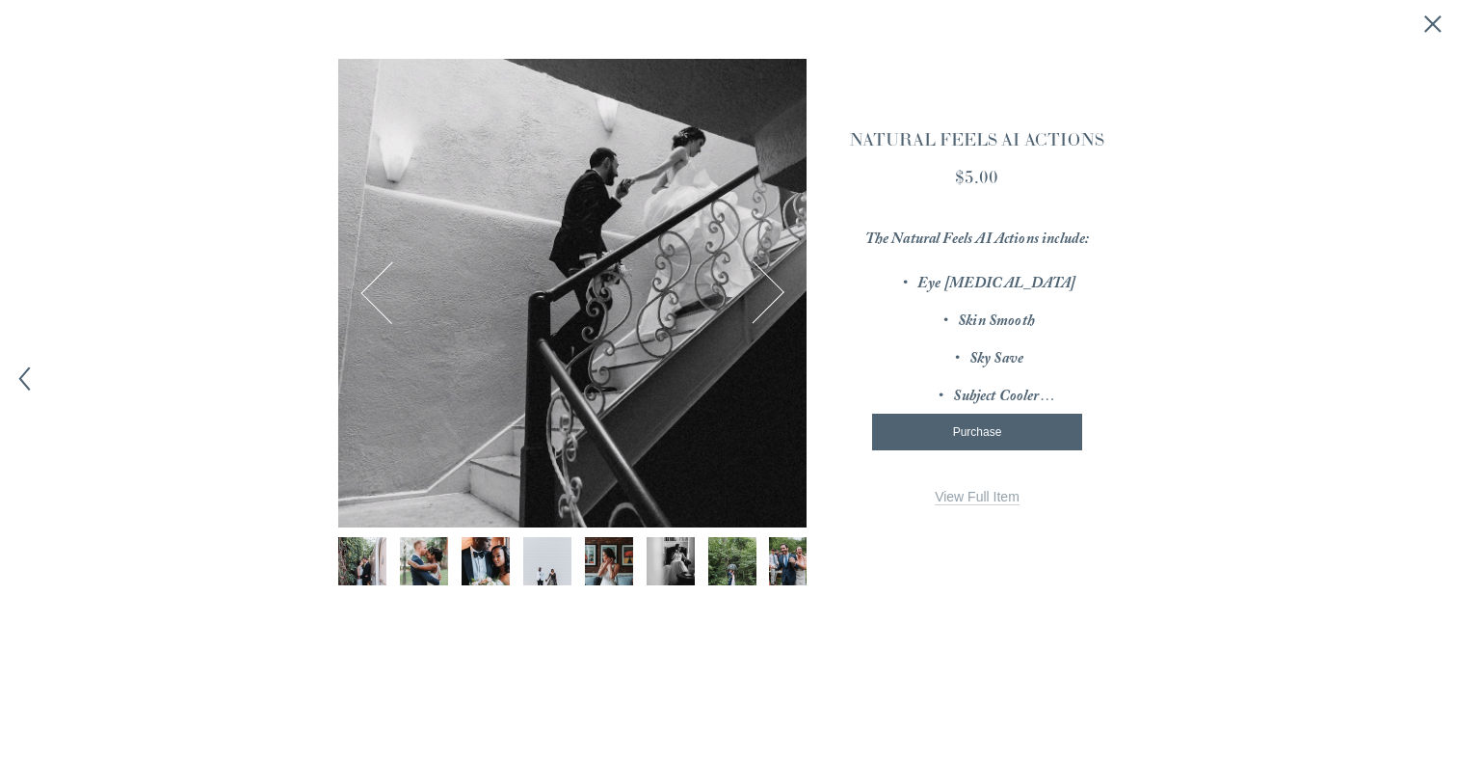
click at [761, 299] on button "Next Image" at bounding box center [753, 292] width 63 height 63
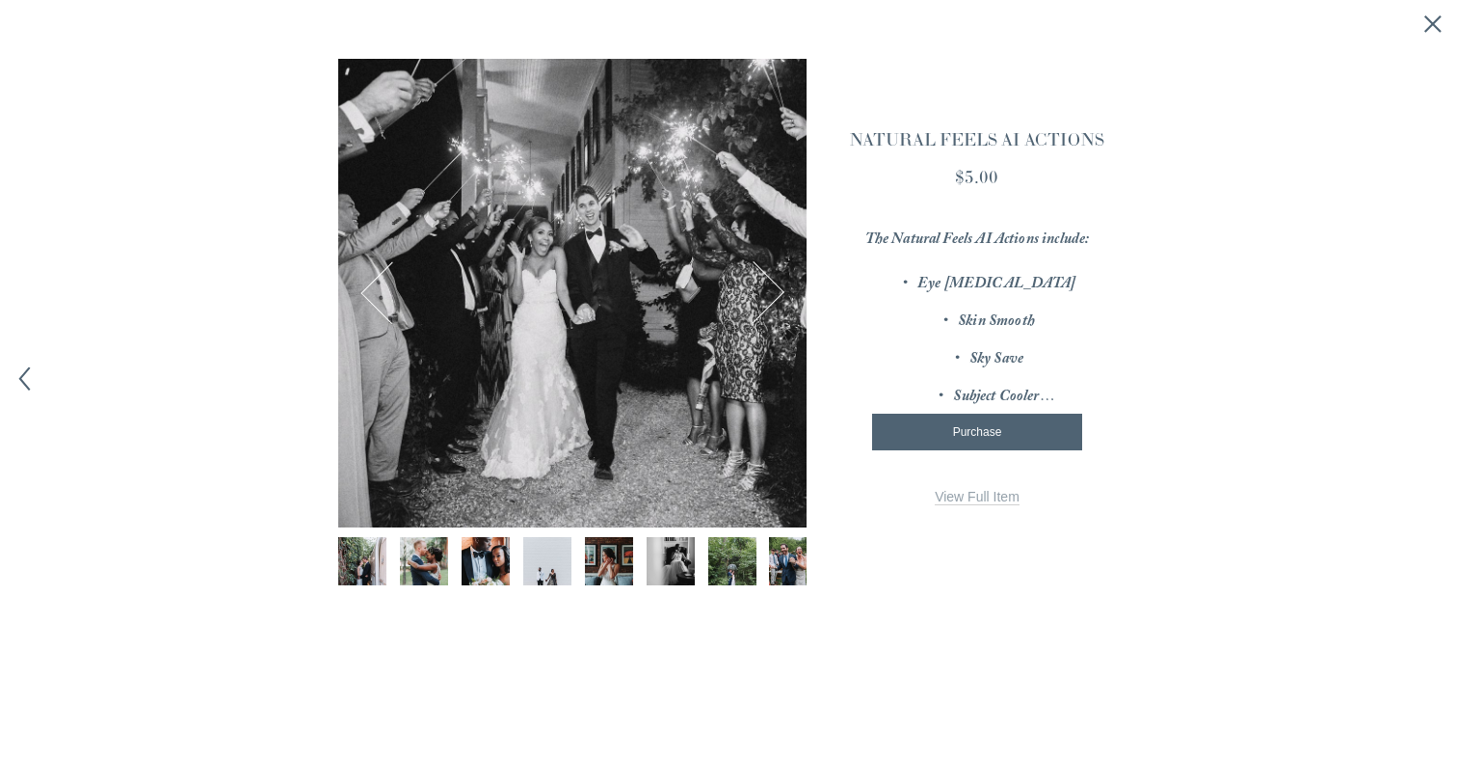
click at [761, 299] on button "Next Image" at bounding box center [753, 292] width 63 height 63
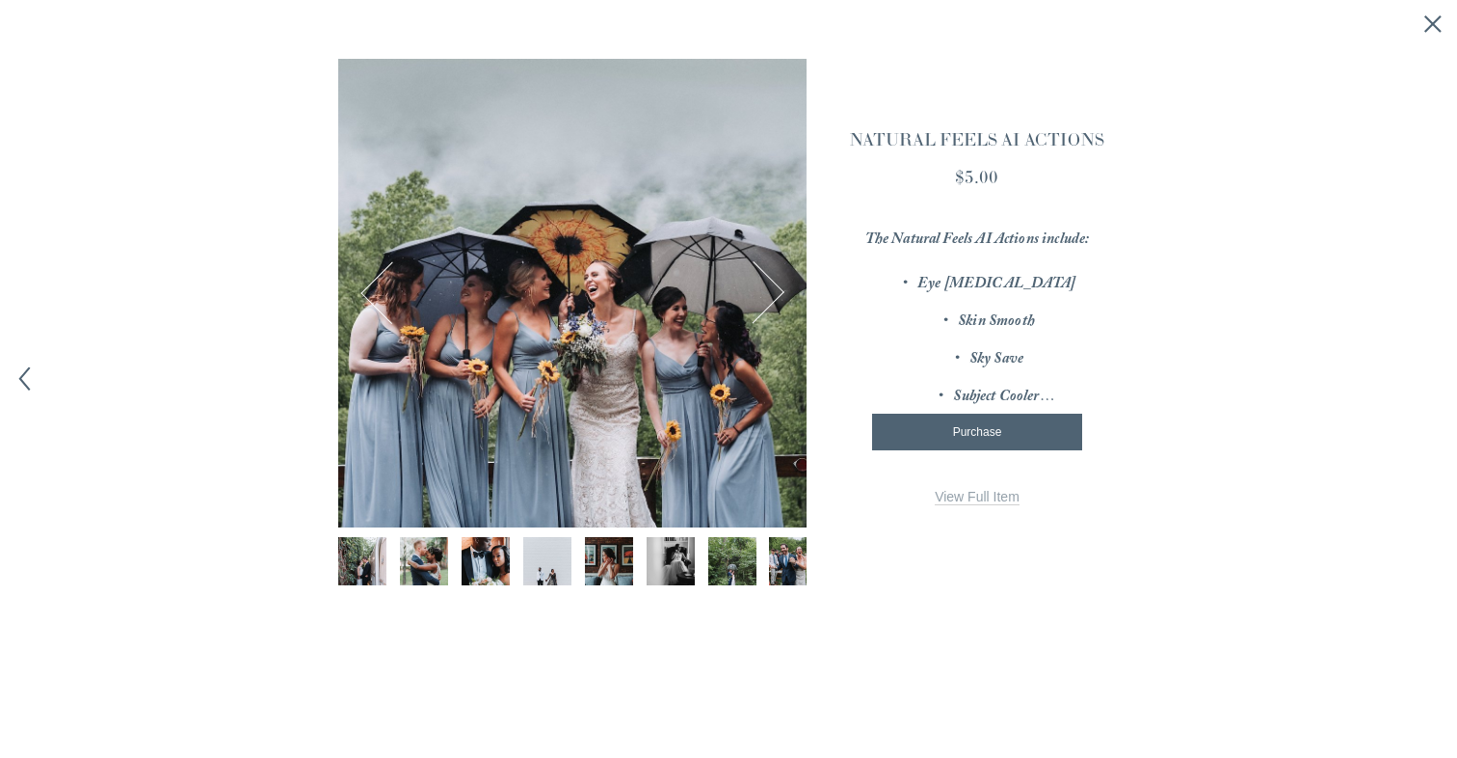
click at [1437, 19] on icon "Close quick view" at bounding box center [1433, 23] width 19 height 19
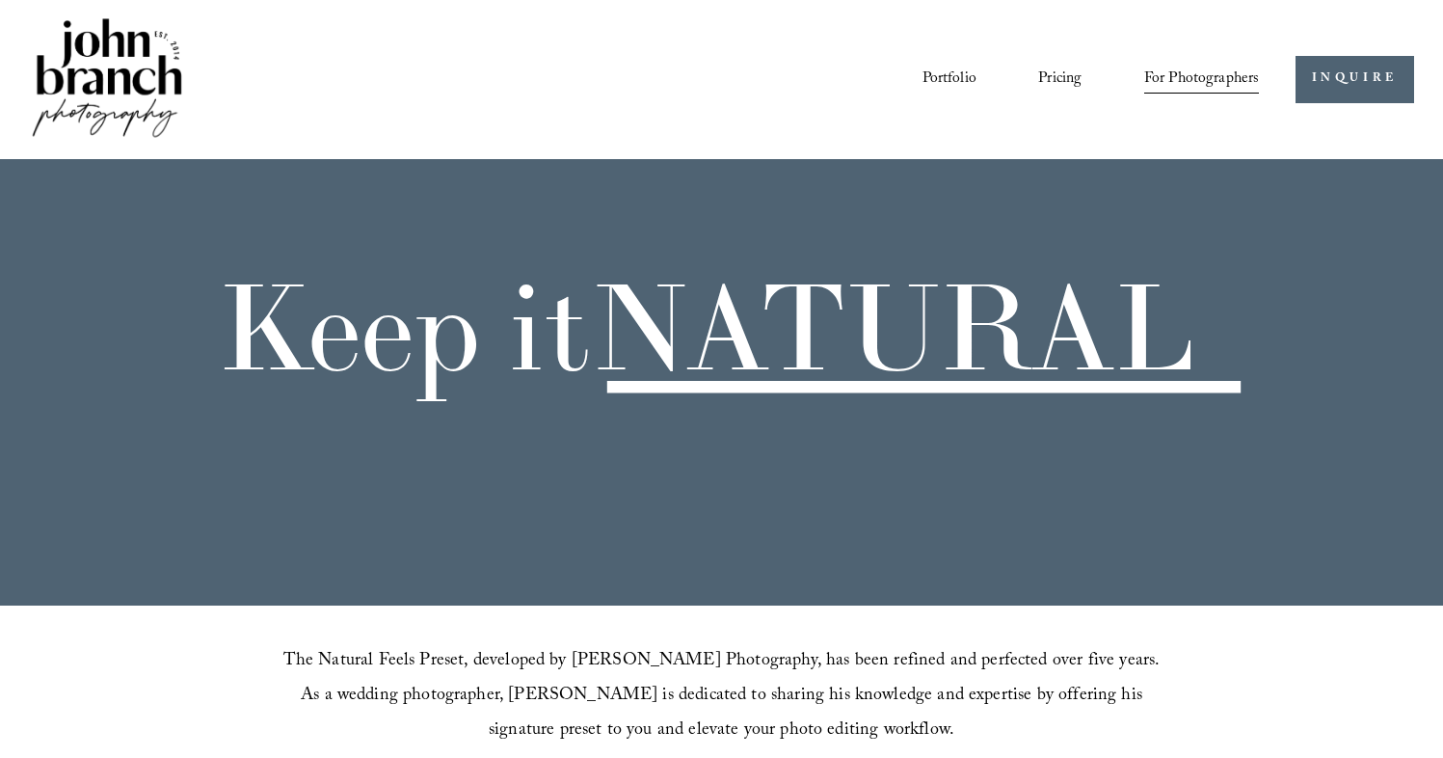
scroll to position [0, 0]
